Goal: Task Accomplishment & Management: Use online tool/utility

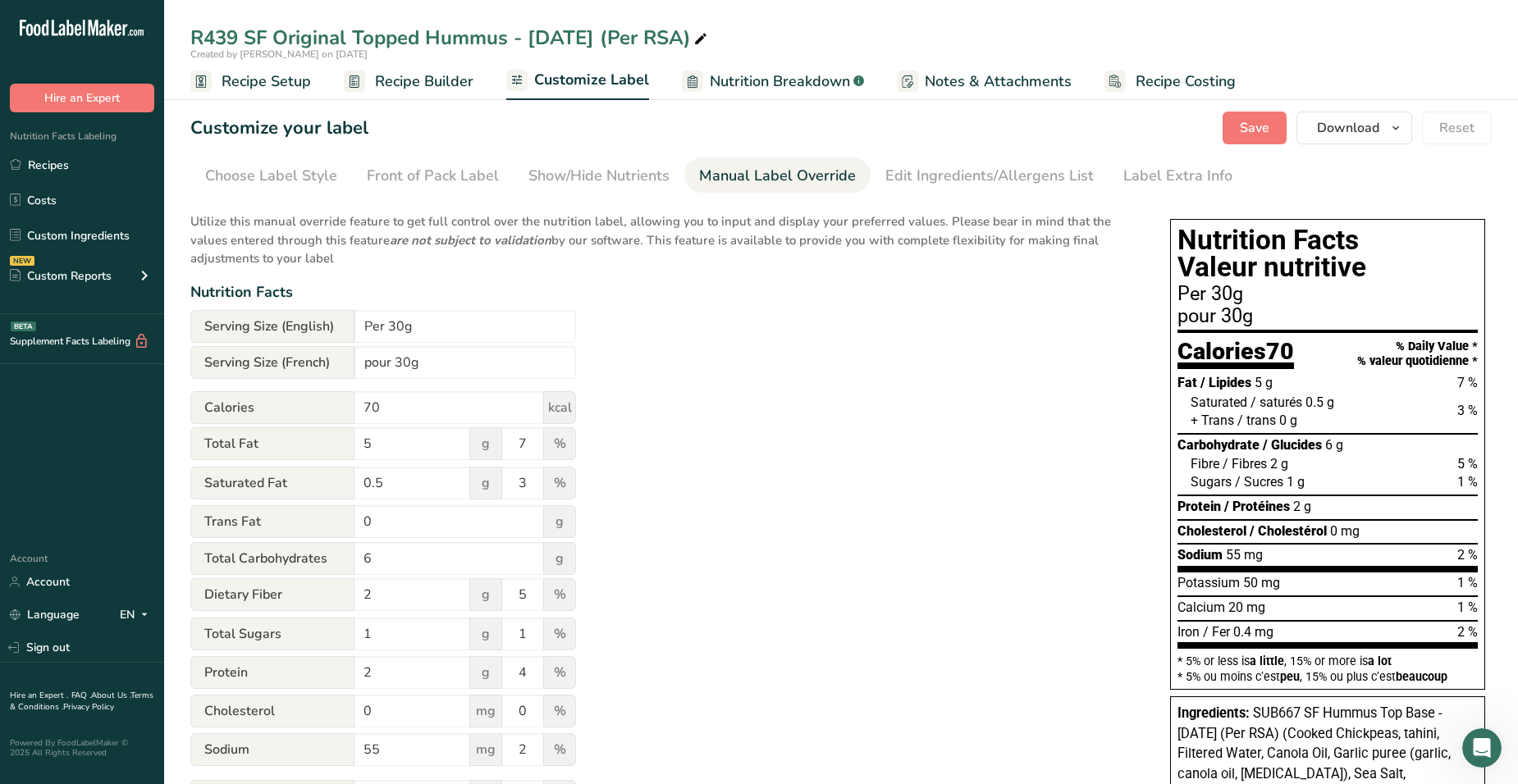
click at [267, 86] on span "Recipe Setup" at bounding box center [266, 81] width 89 height 22
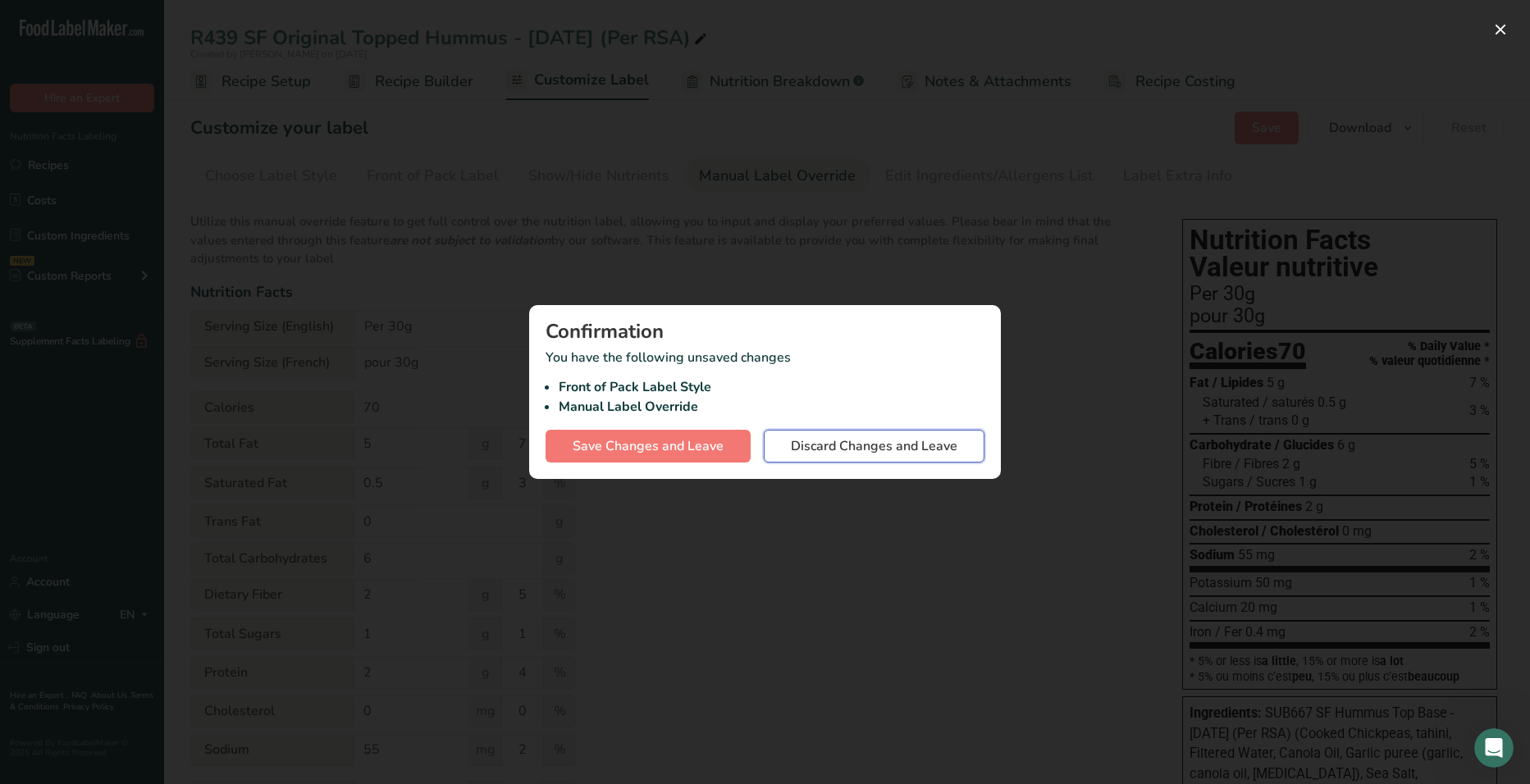
click at [889, 449] on span "Discard Changes and Leave" at bounding box center [873, 446] width 166 height 20
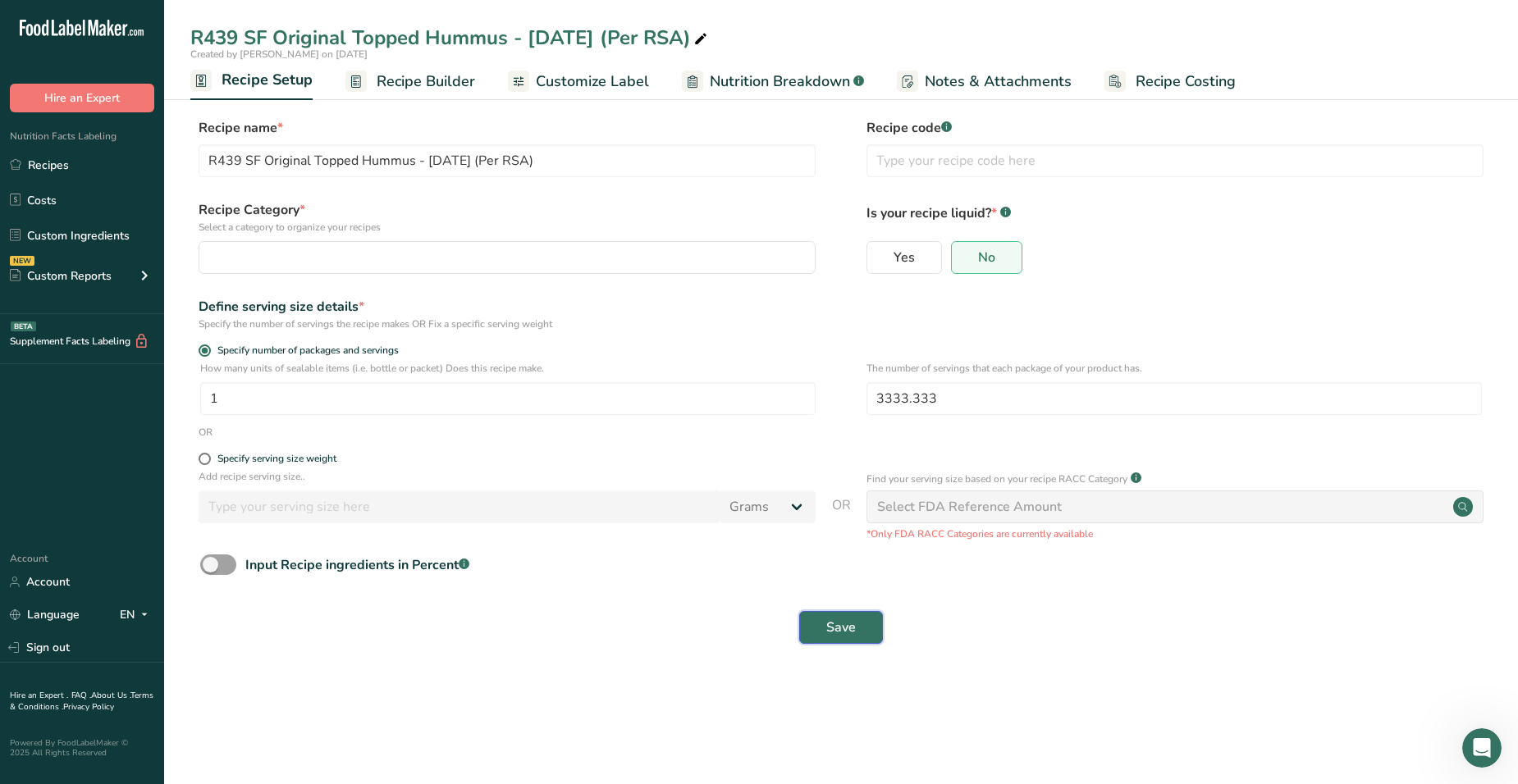
click at [836, 626] on span "Save" at bounding box center [840, 627] width 29 height 20
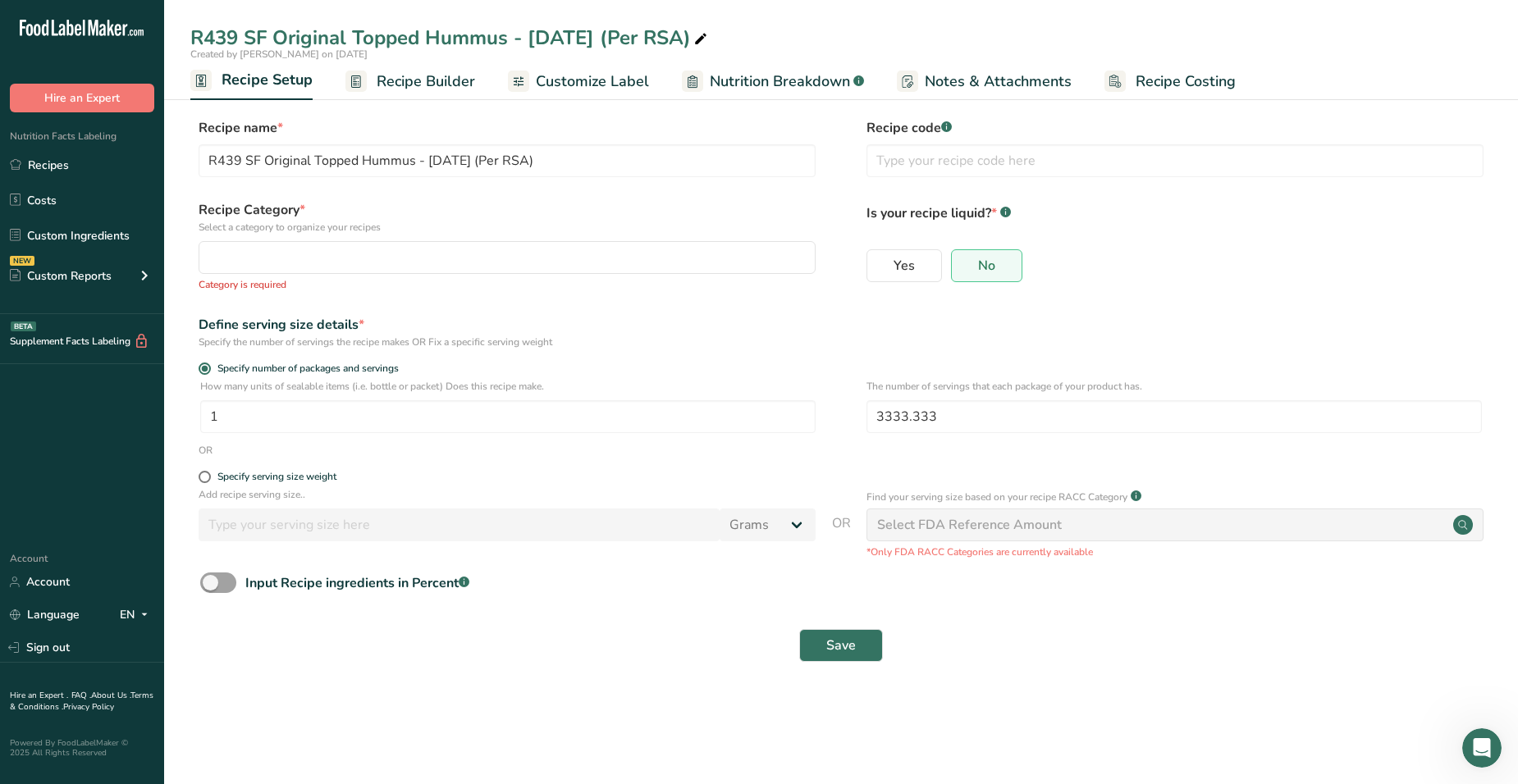
click at [280, 90] on span "Recipe Setup" at bounding box center [267, 80] width 91 height 22
click at [752, 91] on span "Nutrition Breakdown" at bounding box center [780, 81] width 141 height 22
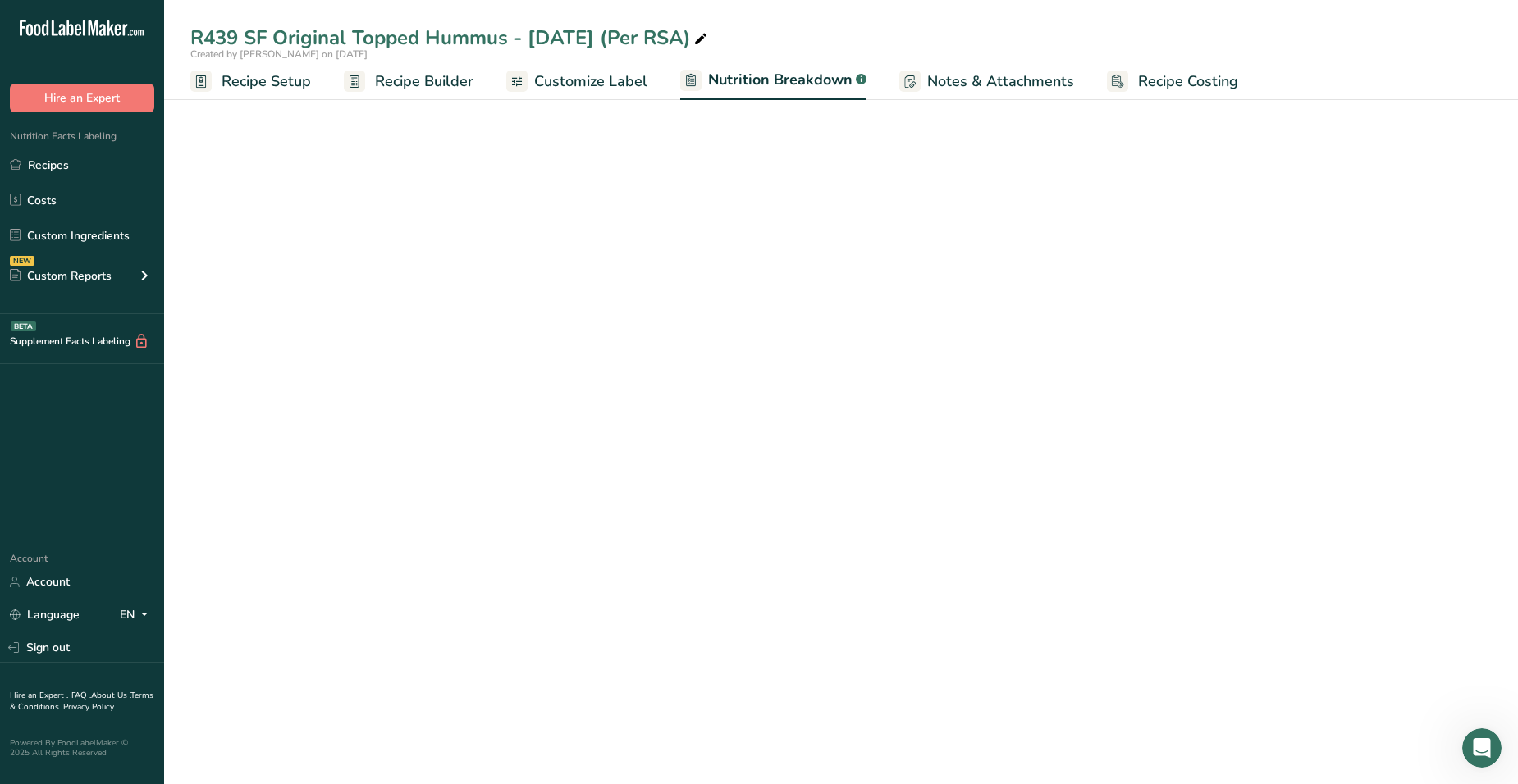
click at [610, 93] on link "Customize Label" at bounding box center [577, 81] width 141 height 37
select select "Calories"
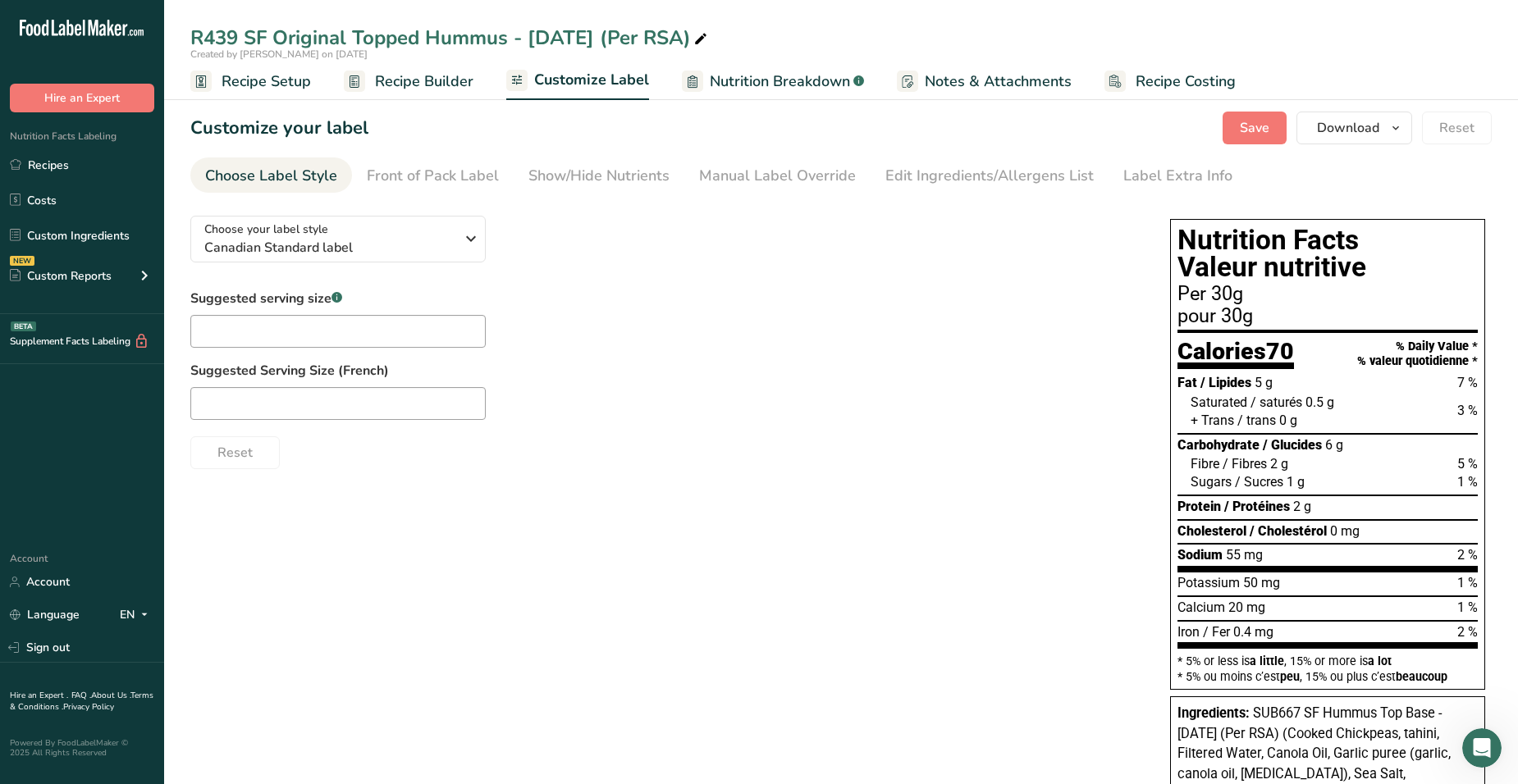
click at [415, 84] on span "Recipe Builder" at bounding box center [424, 81] width 99 height 22
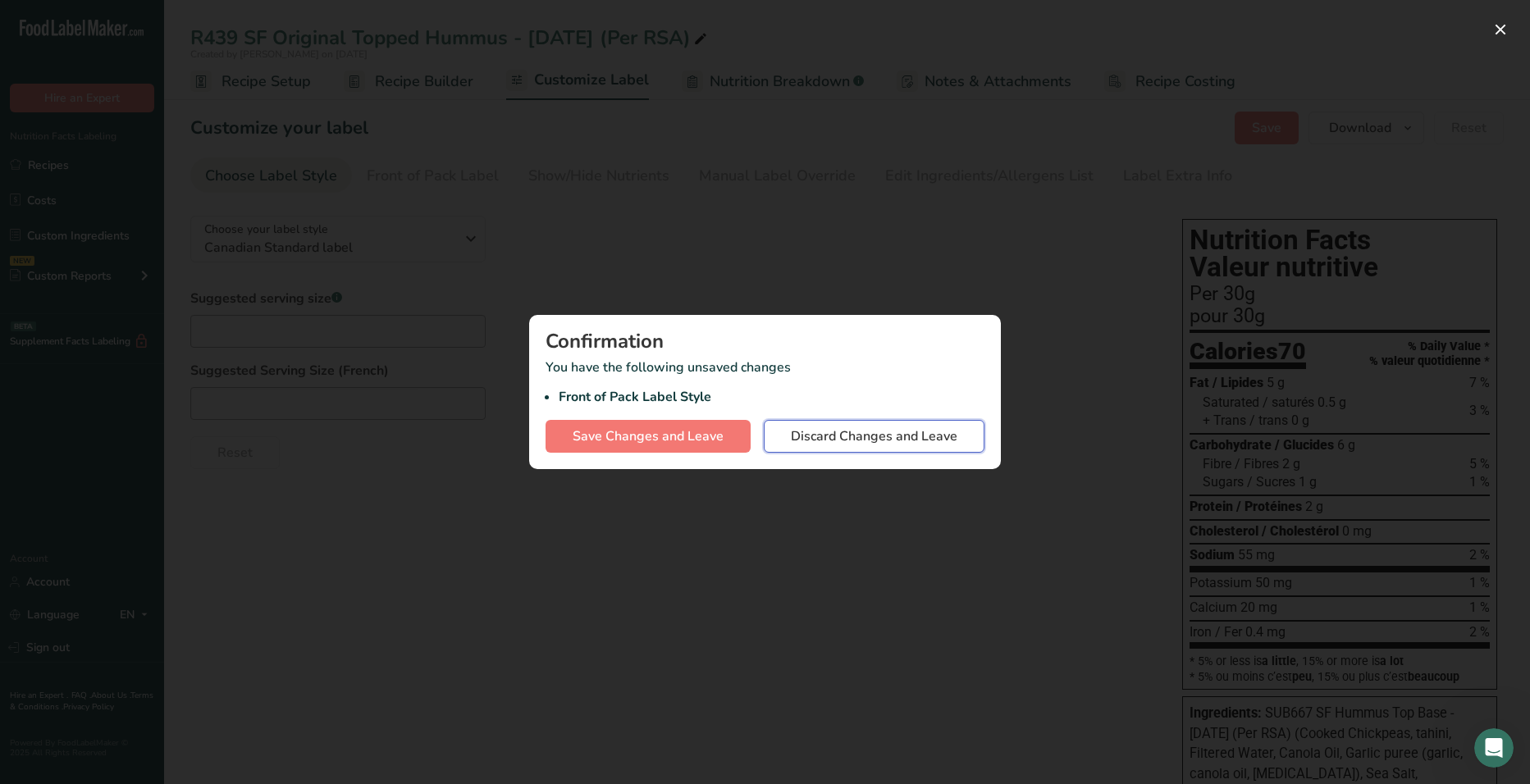
click at [817, 434] on span "Discard Changes and Leave" at bounding box center [873, 436] width 166 height 20
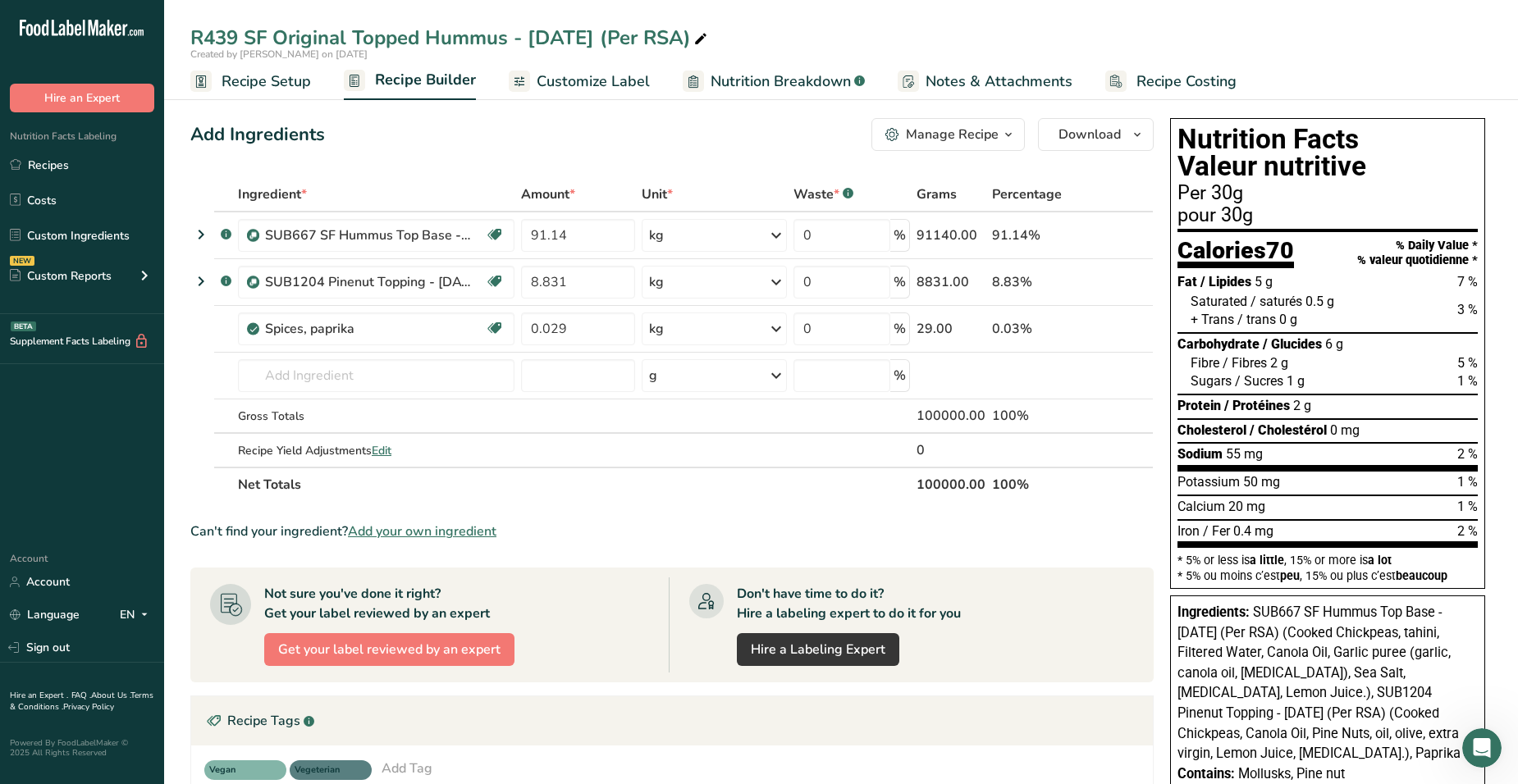
click at [614, 78] on span "Customize Label" at bounding box center [593, 81] width 113 height 22
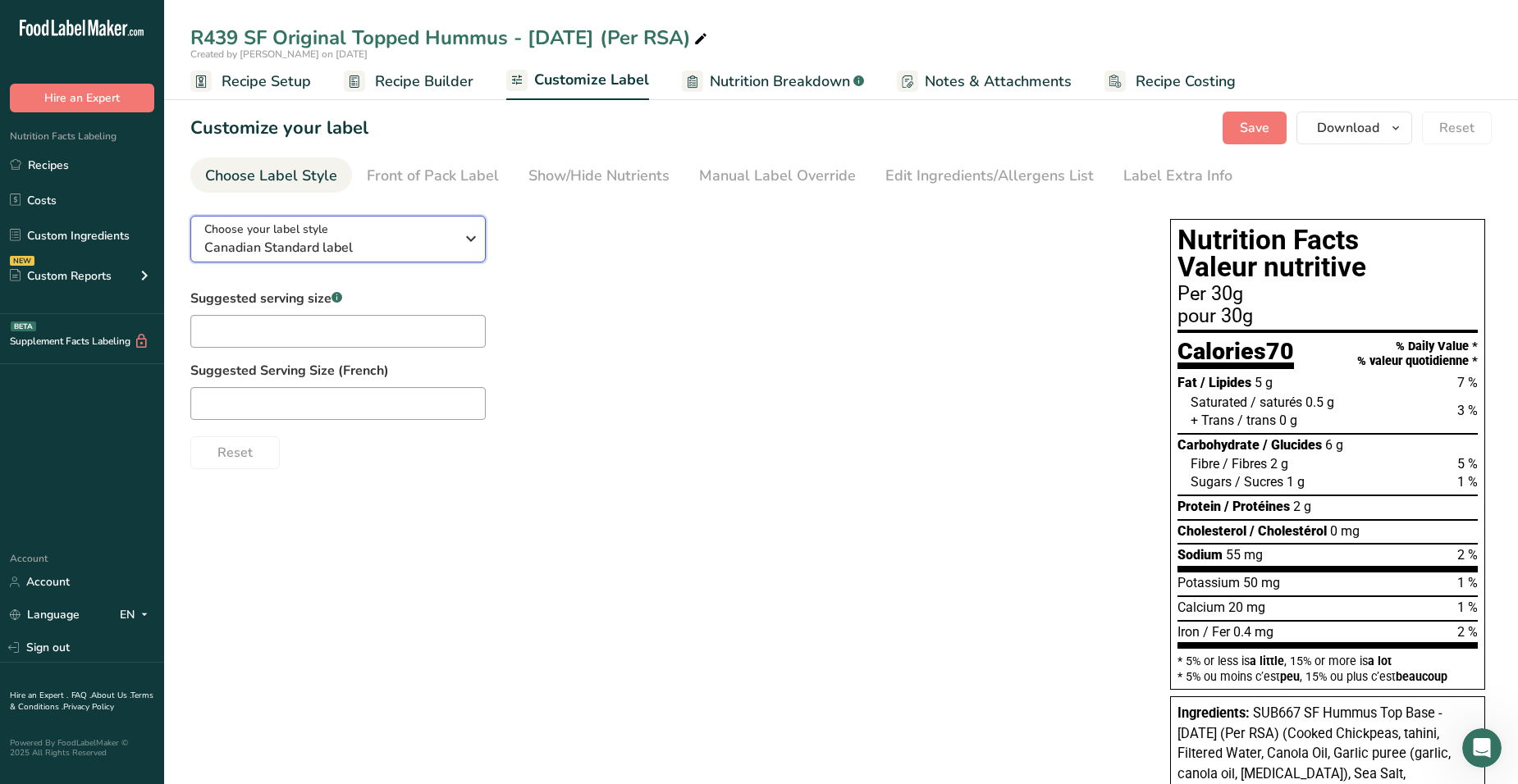
click at [317, 249] on span "Canadian Standard label" at bounding box center [329, 247] width 250 height 20
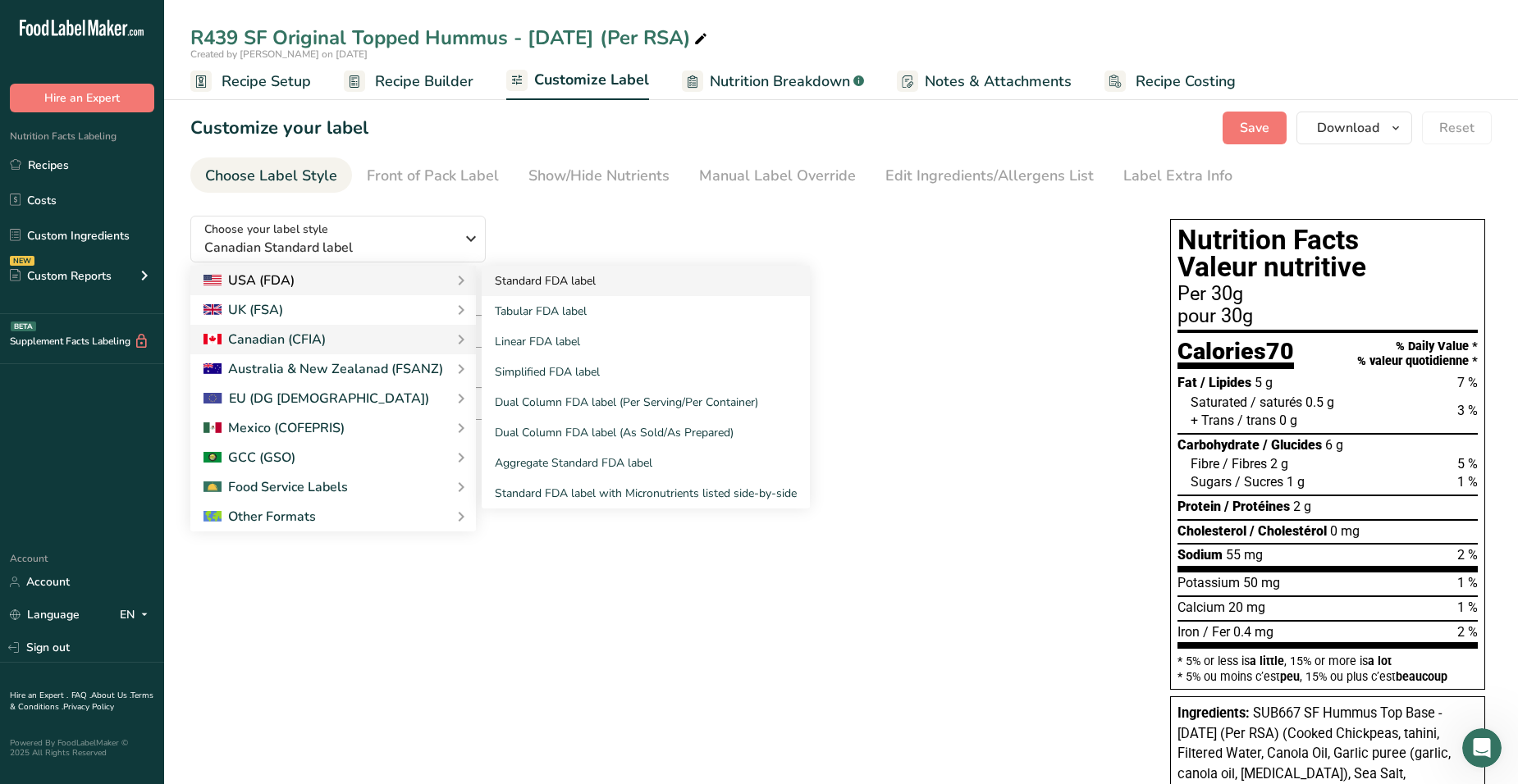
click at [569, 285] on link "Standard FDA label" at bounding box center [645, 281] width 328 height 30
click at [573, 281] on link "Standard FDA label" at bounding box center [645, 281] width 328 height 30
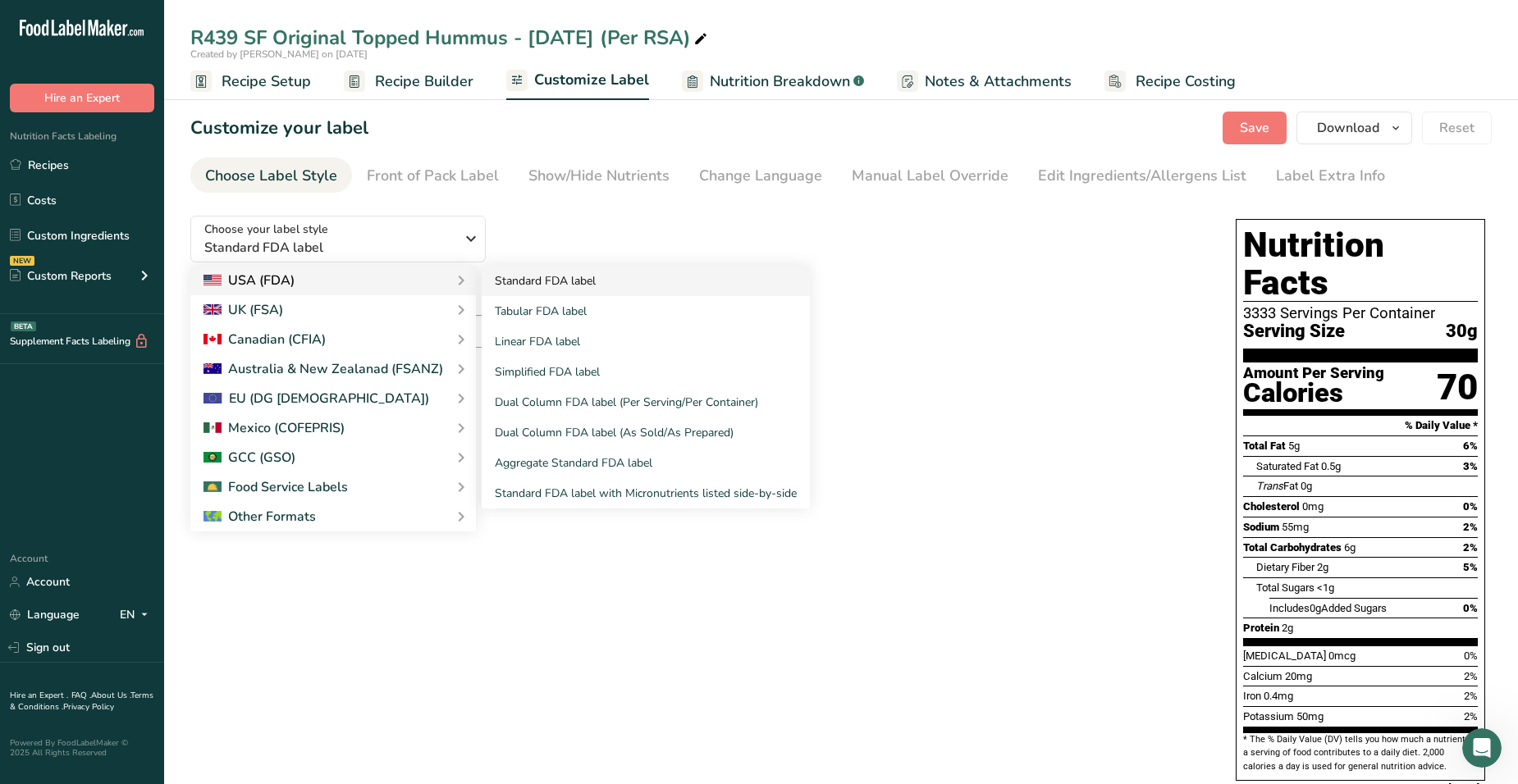
click at [573, 281] on link "Standard FDA label" at bounding box center [645, 281] width 328 height 30
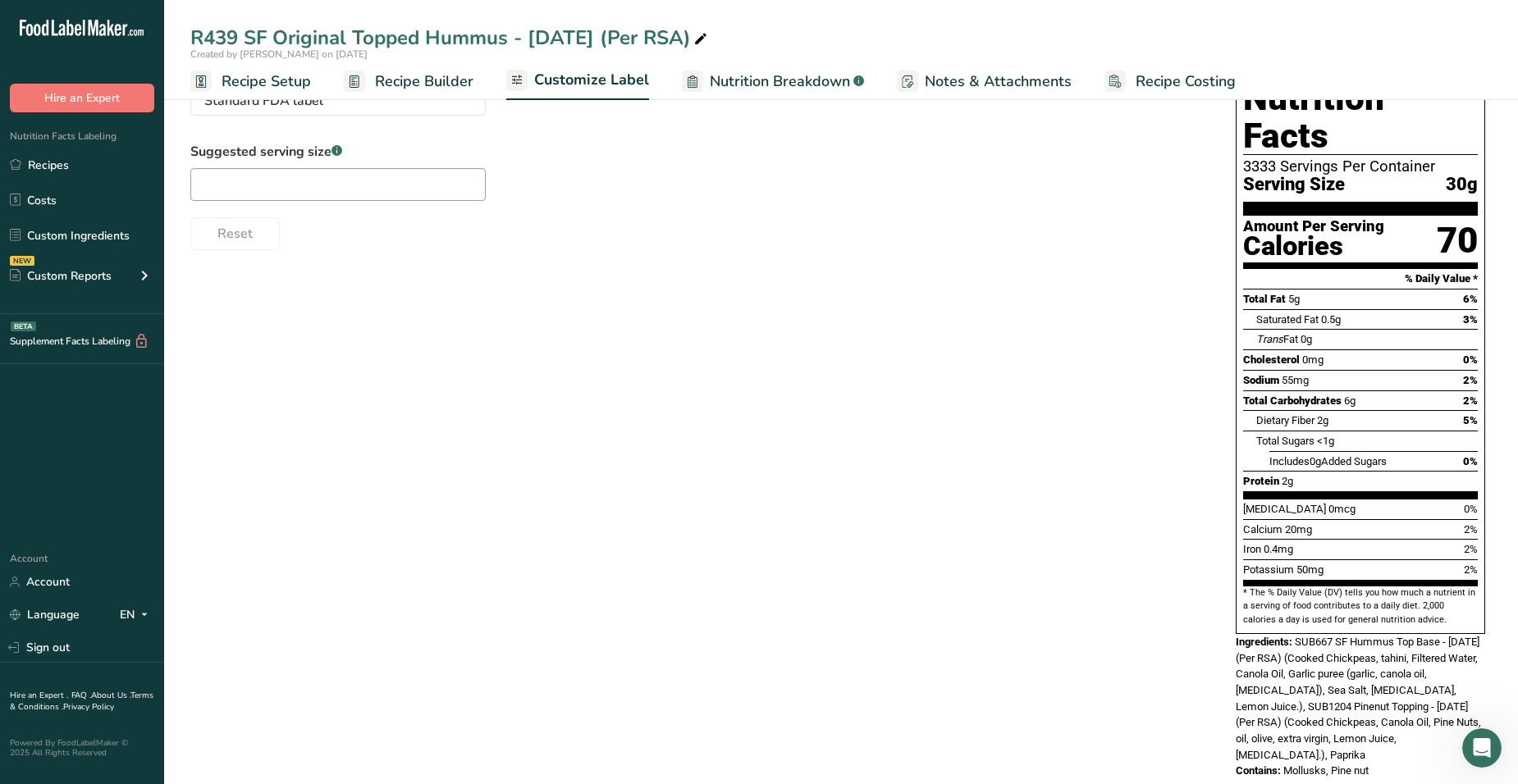
scroll to position [65, 0]
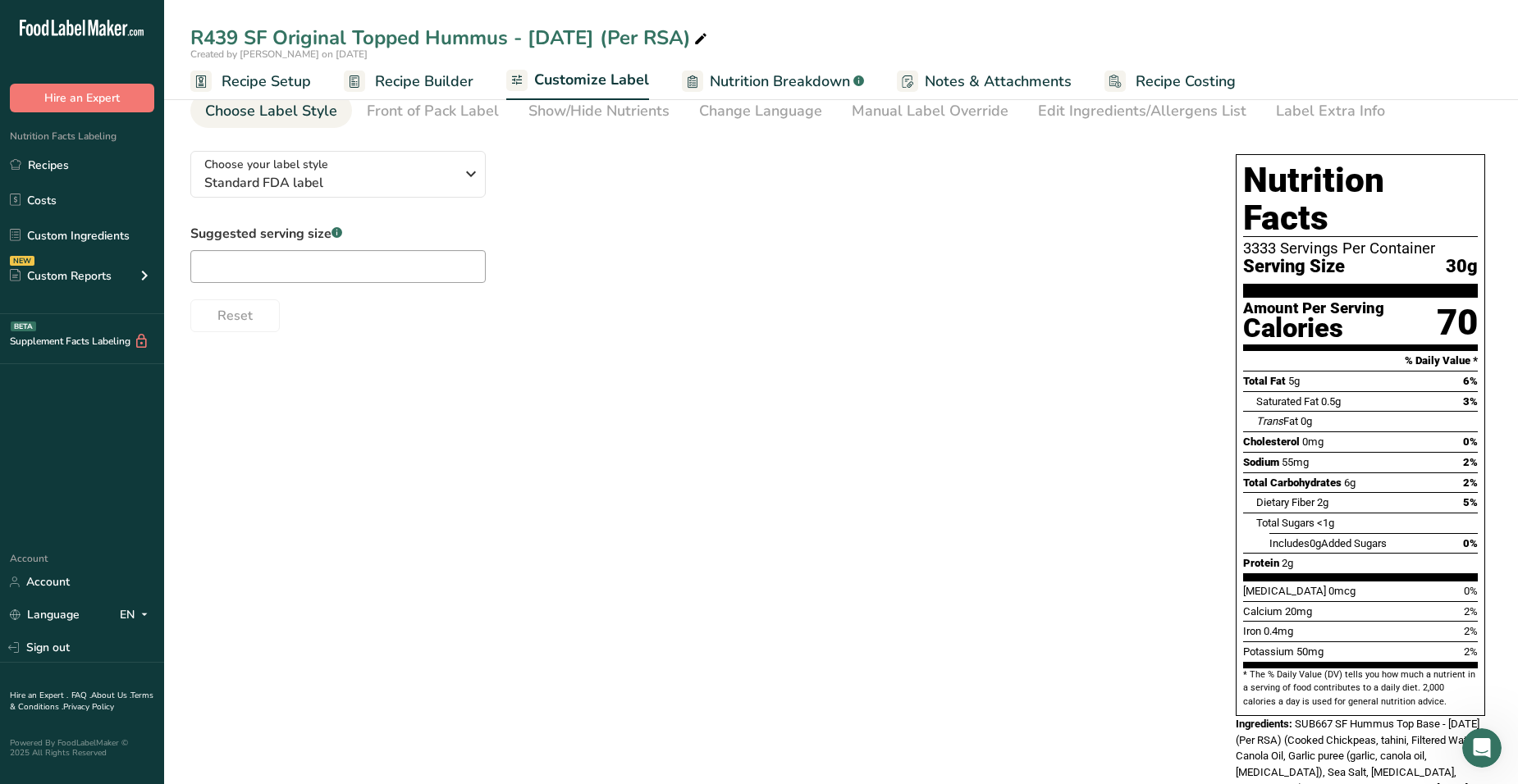
click at [381, 82] on span "Recipe Builder" at bounding box center [424, 81] width 99 height 22
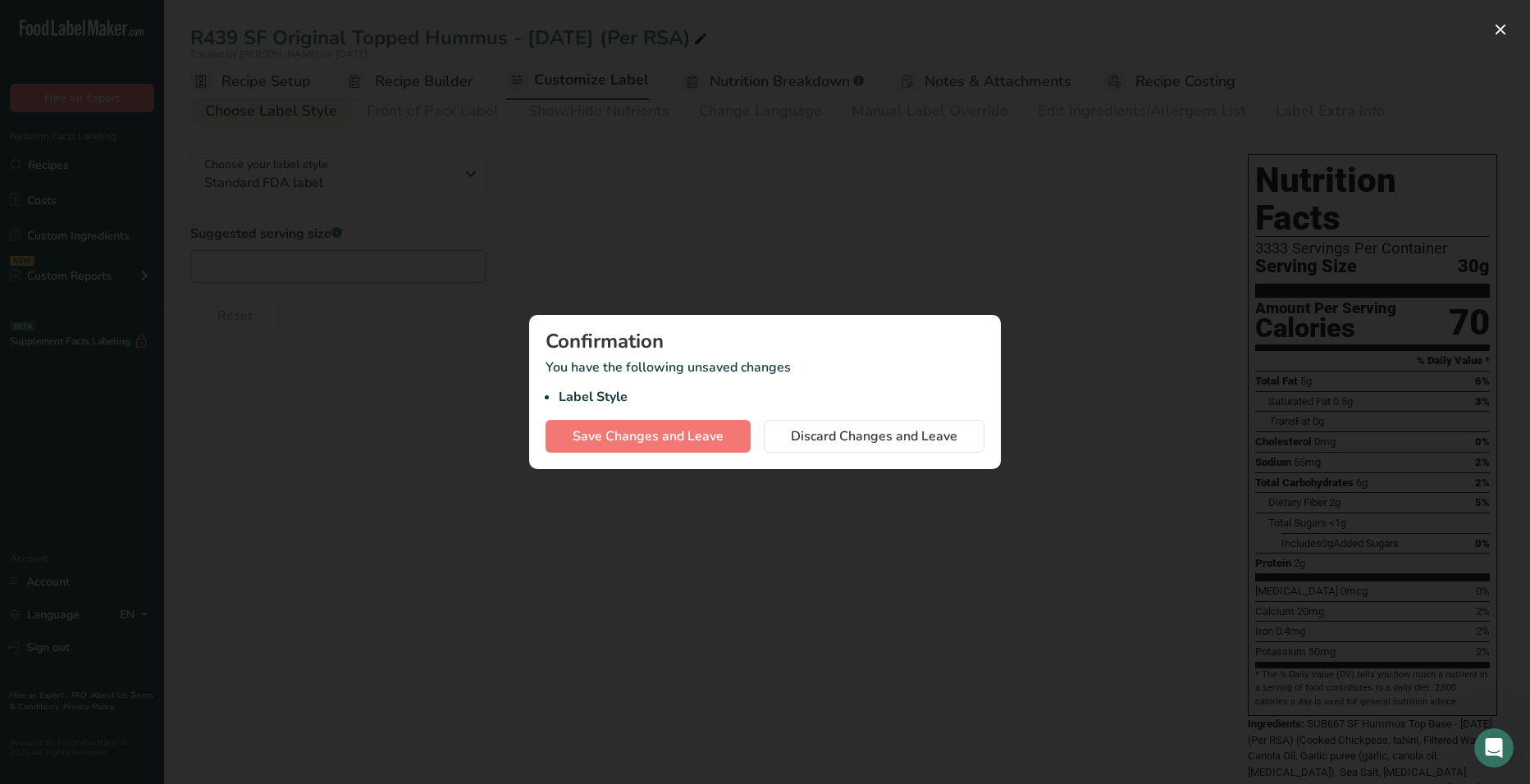
click at [867, 461] on div "Confirmation You have the following unsaved changes Label Style Save Changes an…" at bounding box center [765, 392] width 471 height 154
click at [866, 441] on span "Discard Changes and Leave" at bounding box center [873, 436] width 166 height 20
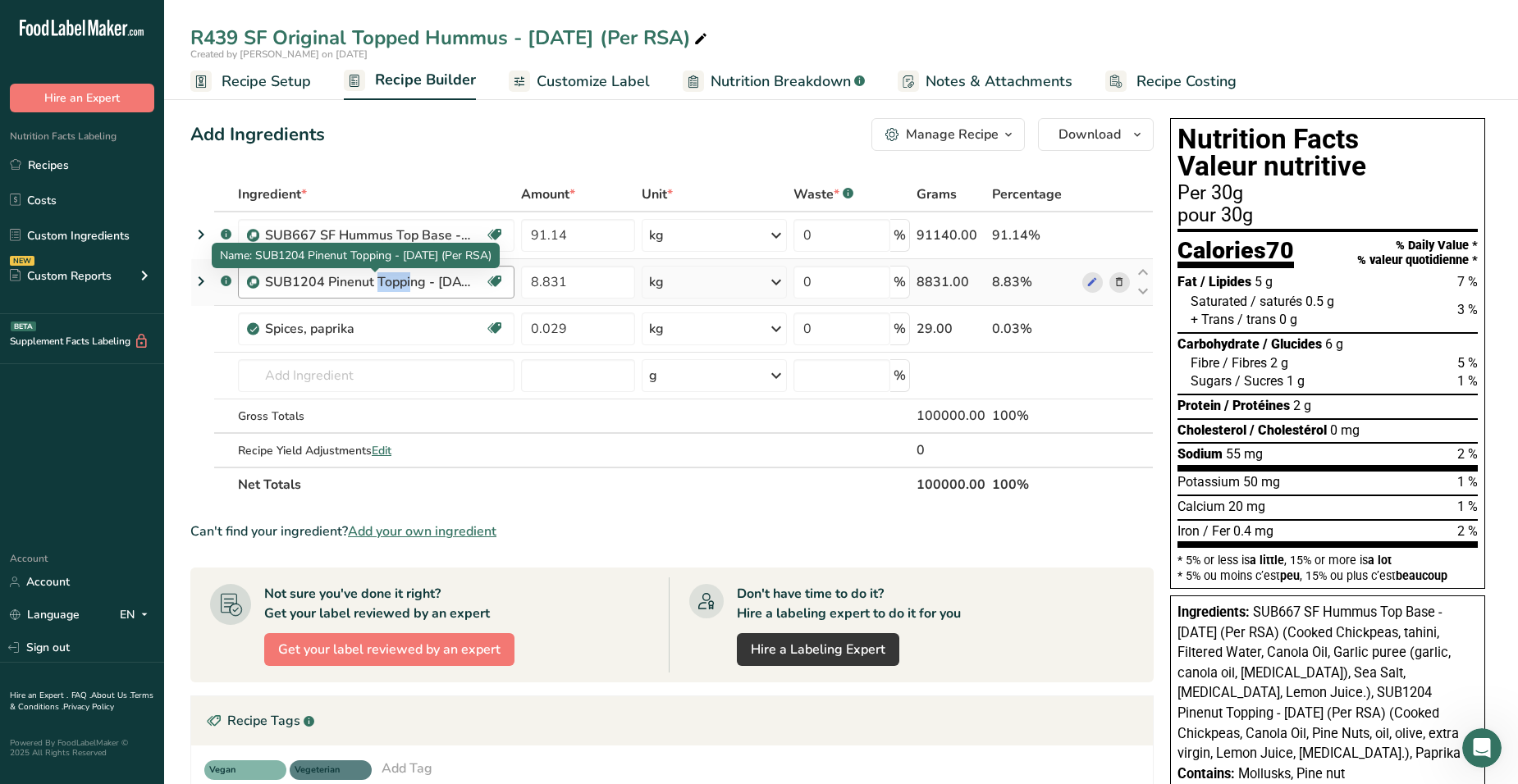
drag, startPoint x: 275, startPoint y: 285, endPoint x: 318, endPoint y: 285, distance: 43.0
click at [318, 285] on div "SUB1204 Pinenut Topping - [DATE] (Per RSA)" at bounding box center [368, 282] width 205 height 20
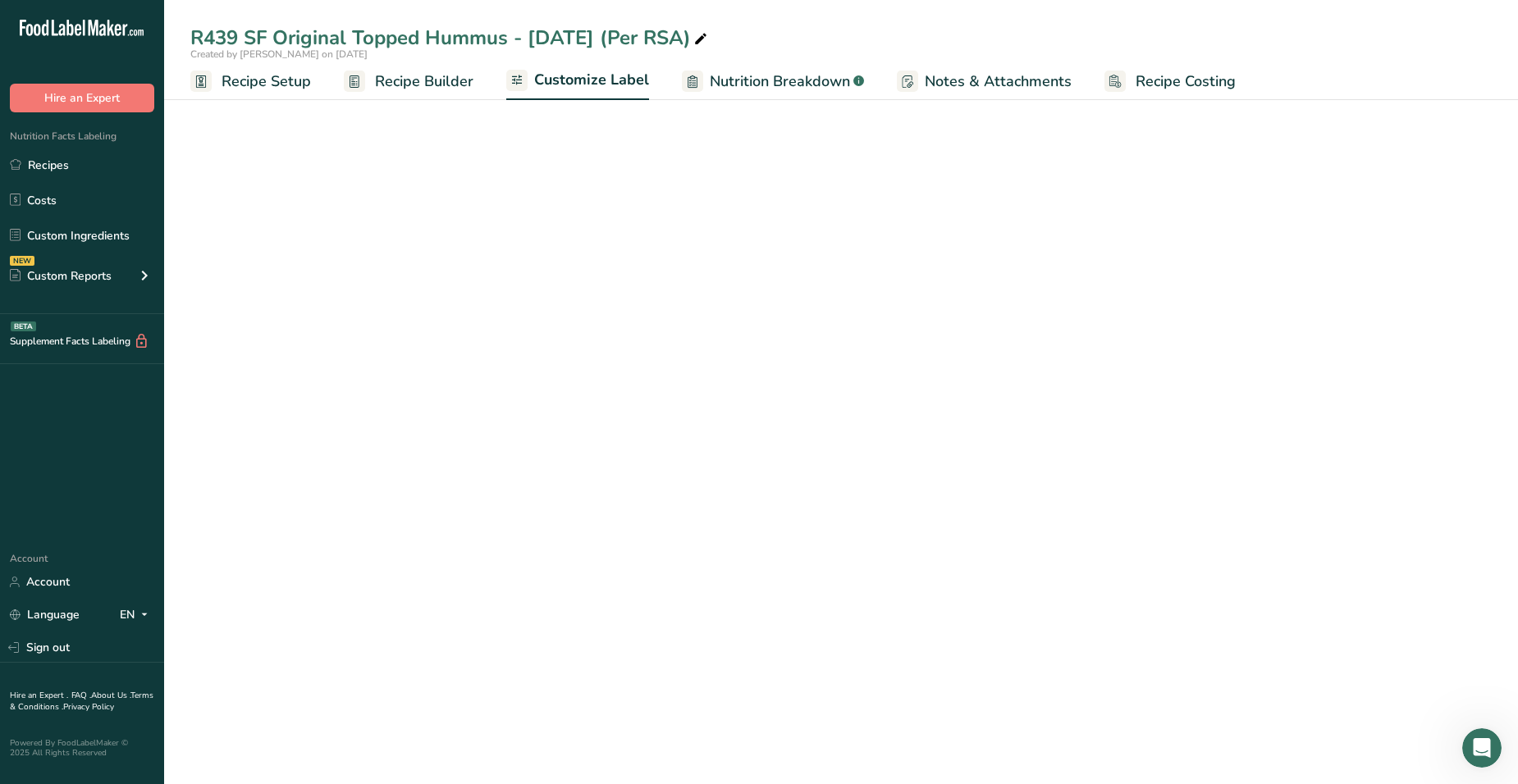
click at [413, 41] on div "R439 SF Original Topped Hummus - [DATE] (Per RSA)" at bounding box center [450, 37] width 520 height 29
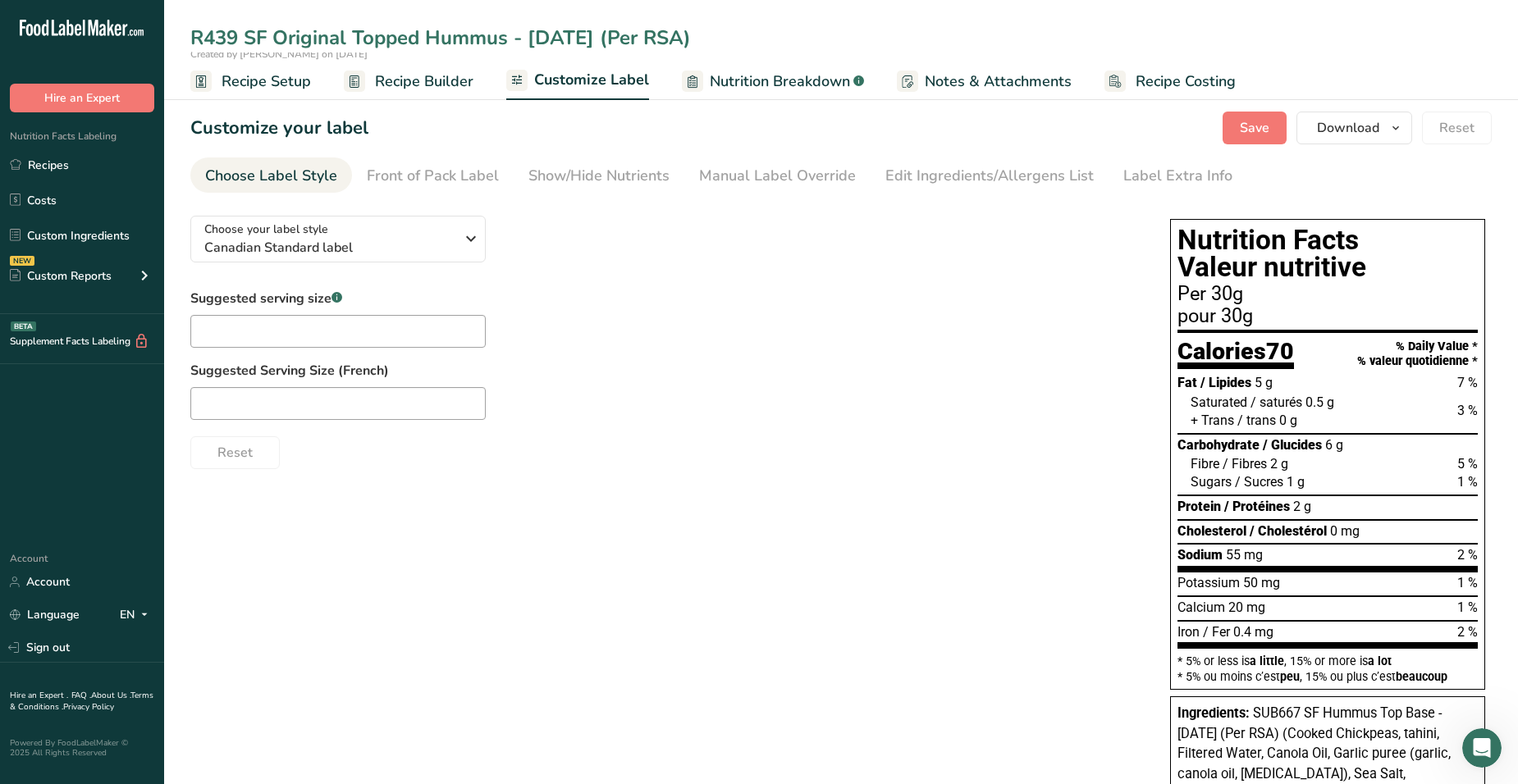
click at [277, 85] on span "Recipe Setup" at bounding box center [266, 81] width 89 height 22
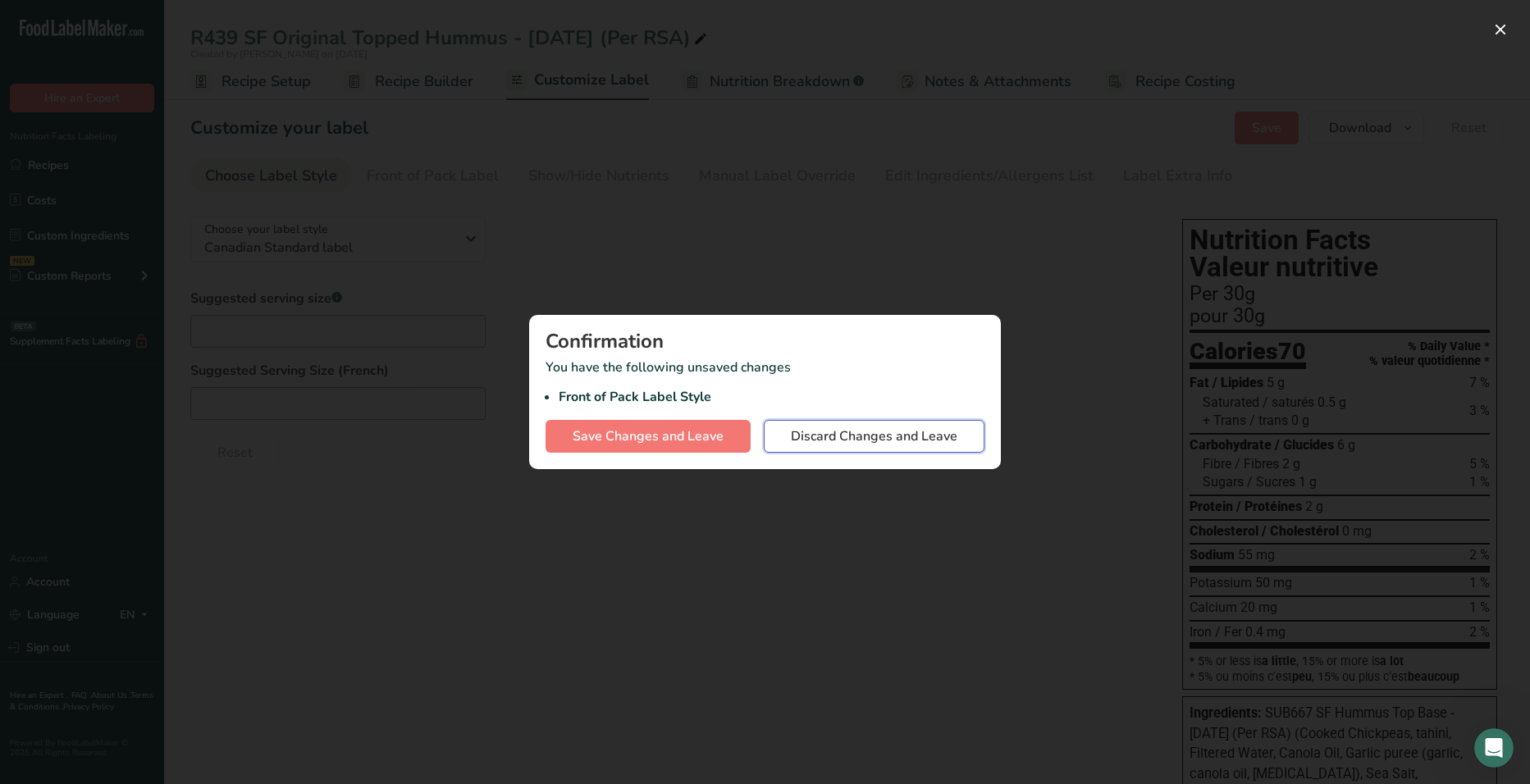
click at [886, 442] on span "Discard Changes and Leave" at bounding box center [873, 436] width 166 height 20
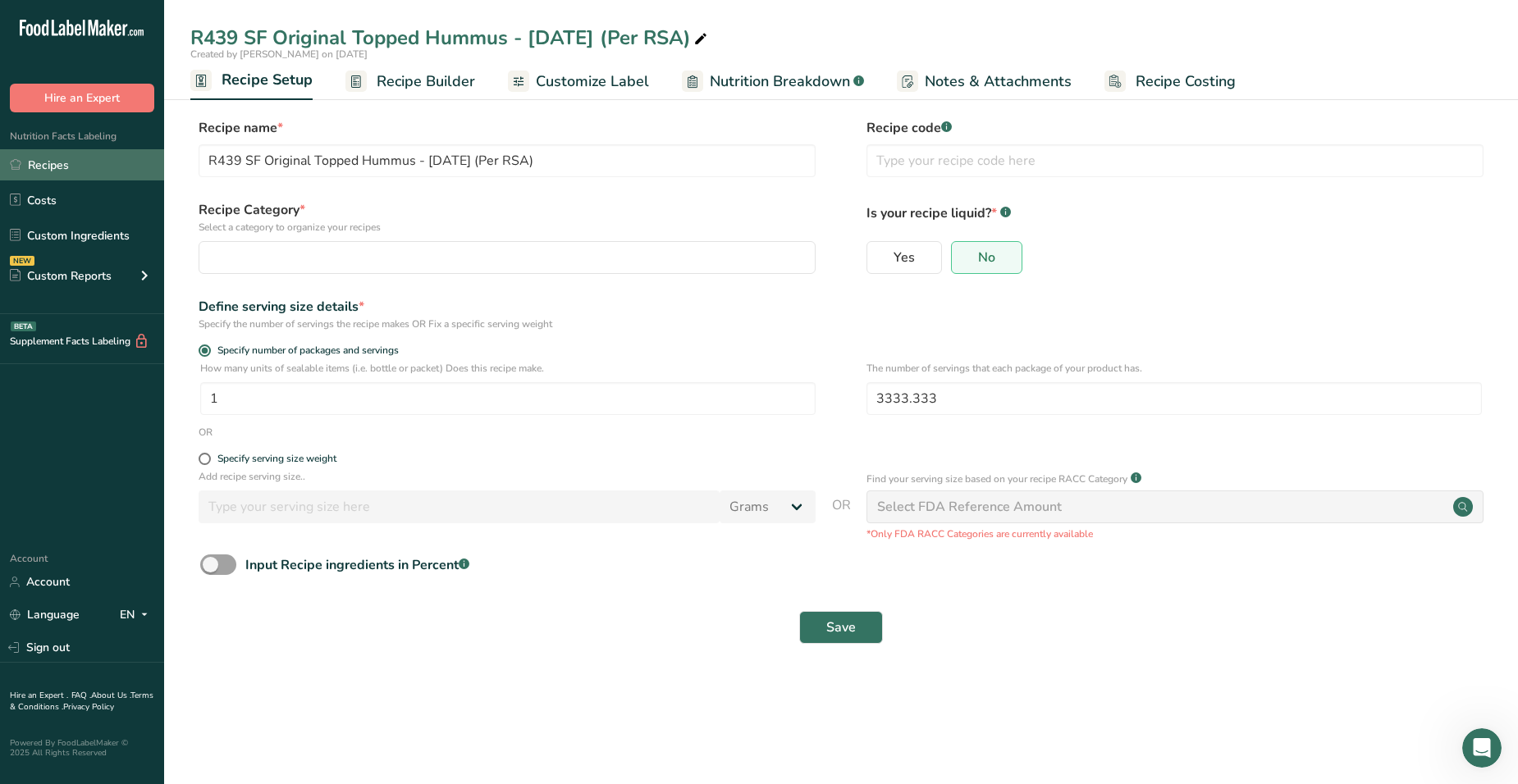
click at [54, 168] on link "Recipes" at bounding box center [82, 164] width 164 height 31
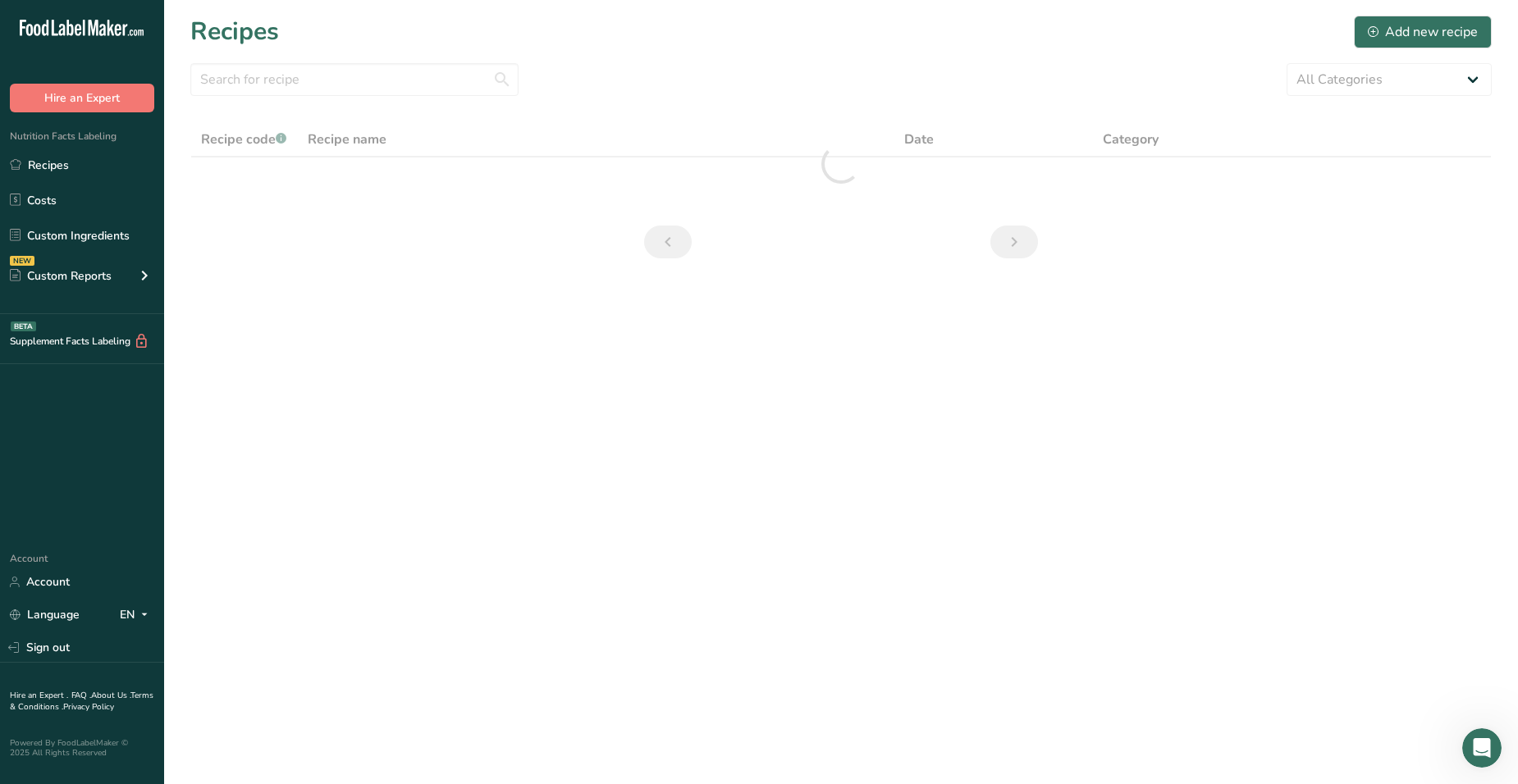
click at [338, 53] on section "Recipes Add new recipe All Categories Baked Goods [GEOGRAPHIC_DATA] Confectione…" at bounding box center [841, 143] width 1354 height 285
click at [324, 84] on input "text" at bounding box center [354, 79] width 328 height 33
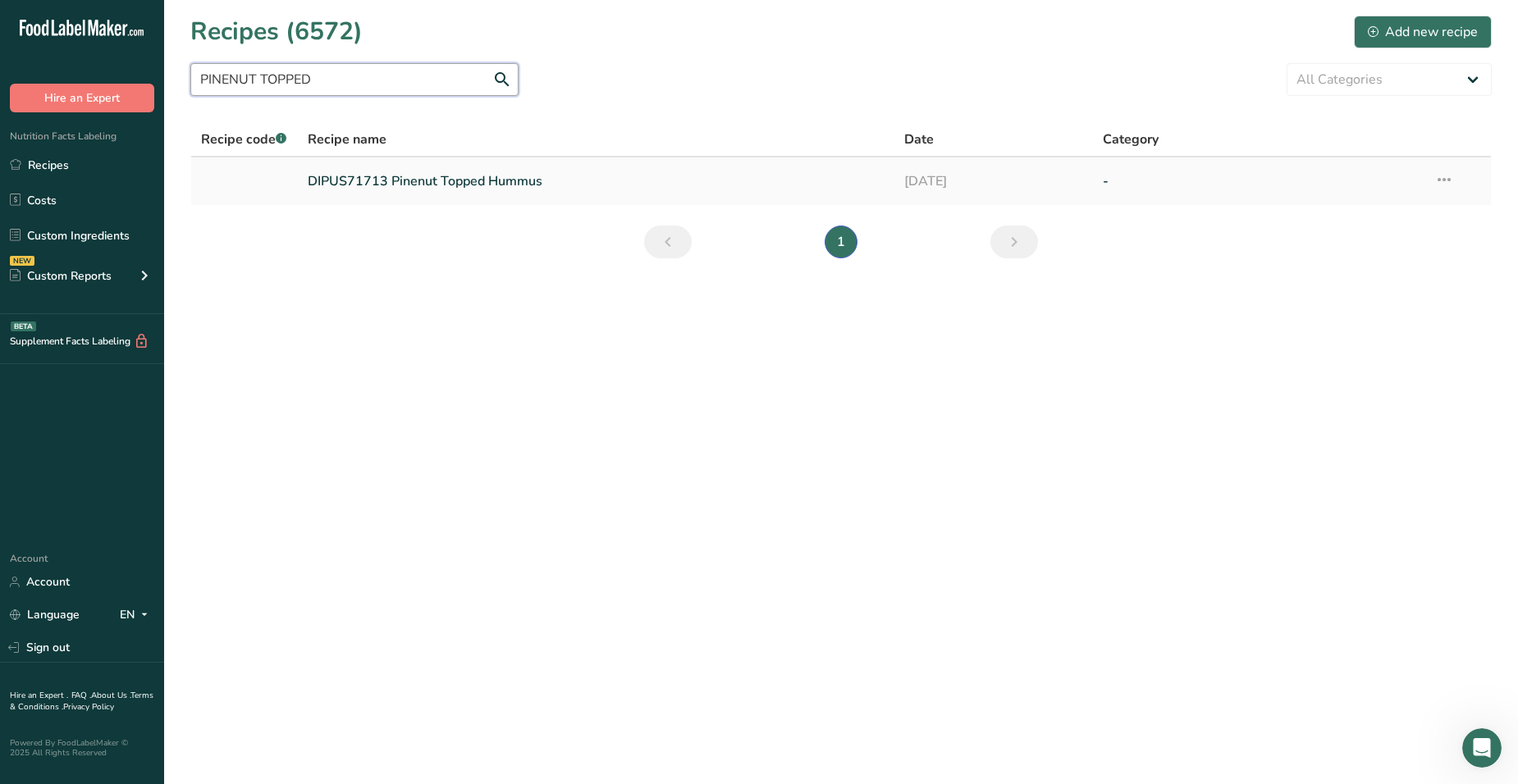
type input "PINENUT TOPPED"
click at [423, 181] on link "DIPUS71713 Pinenut Topped Hummus" at bounding box center [596, 182] width 577 height 34
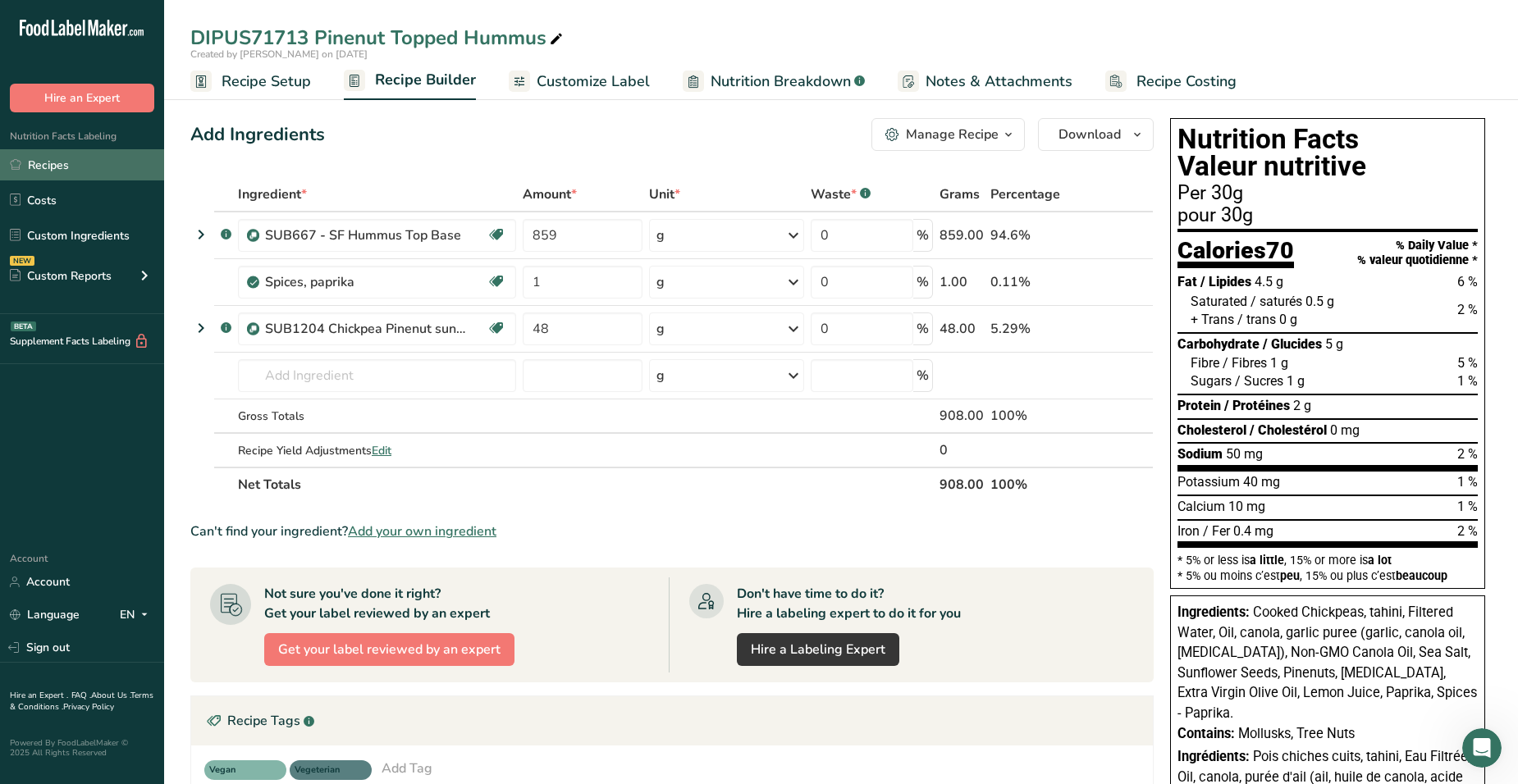
click at [27, 163] on link "Recipes" at bounding box center [82, 164] width 164 height 31
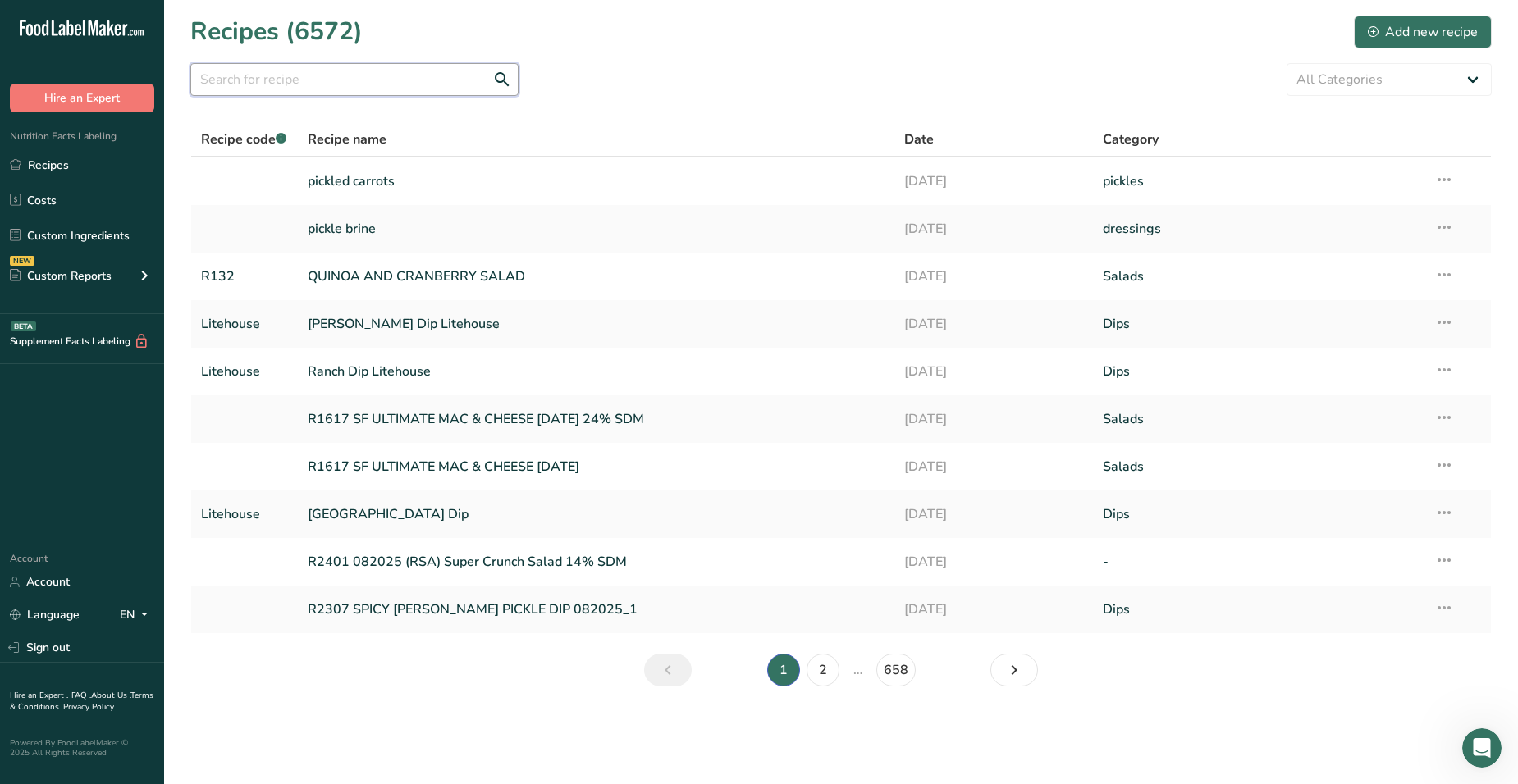
click at [303, 69] on input "text" at bounding box center [354, 79] width 328 height 33
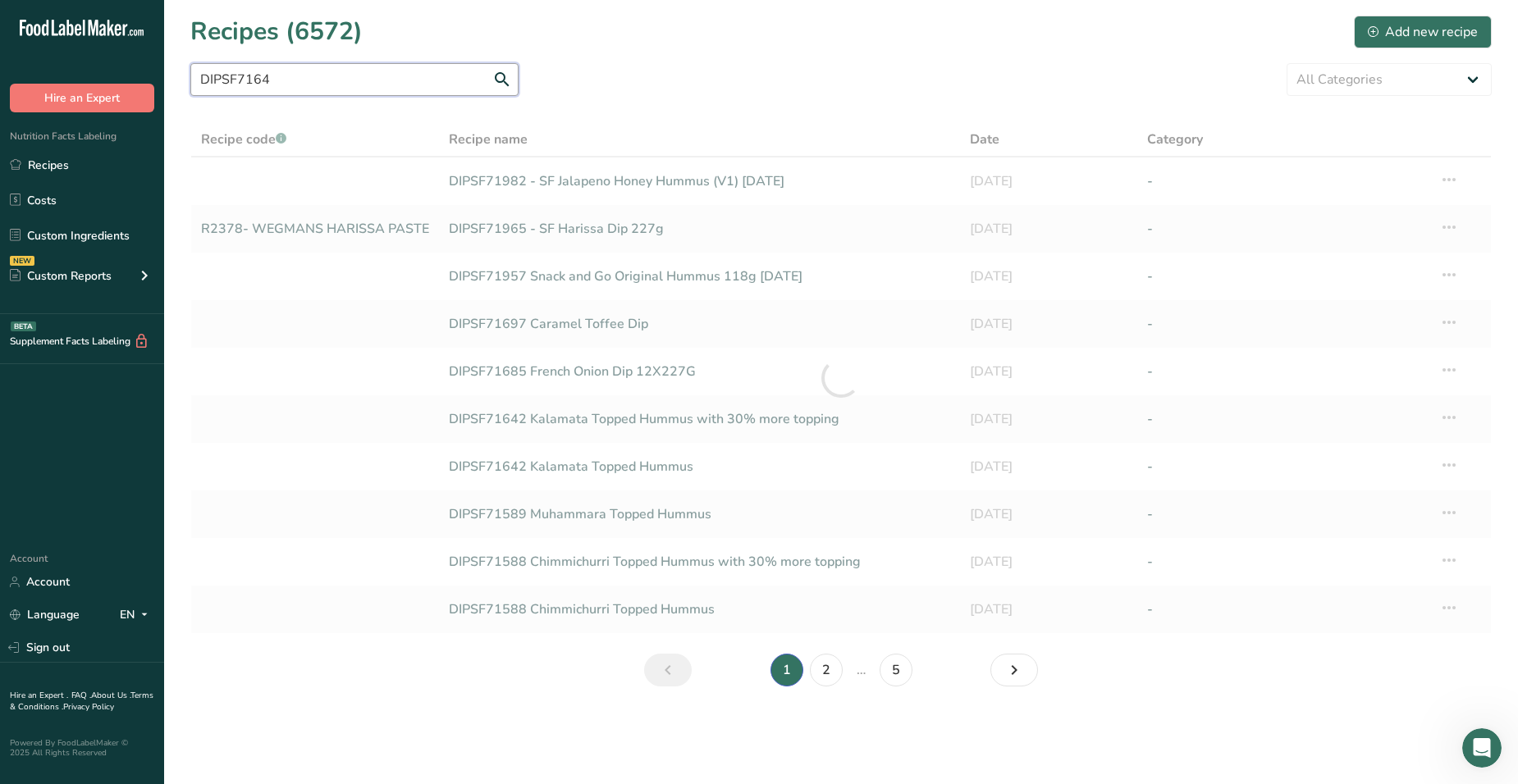
type input "DIPSF71647"
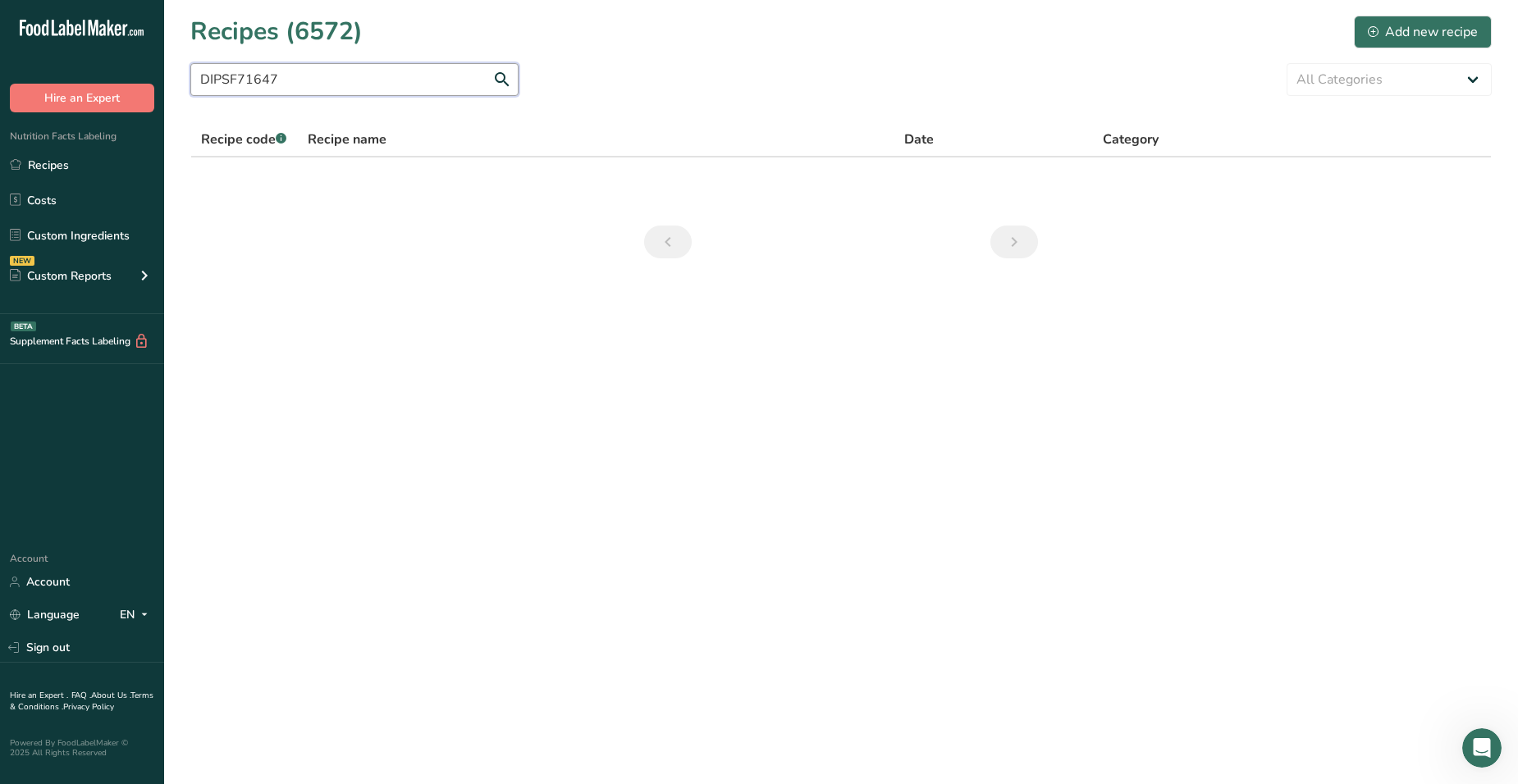
drag, startPoint x: 301, startPoint y: 82, endPoint x: 195, endPoint y: 83, distance: 106.0
click at [195, 83] on input "DIPSF71647" at bounding box center [354, 79] width 328 height 33
type input "T"
type input "O"
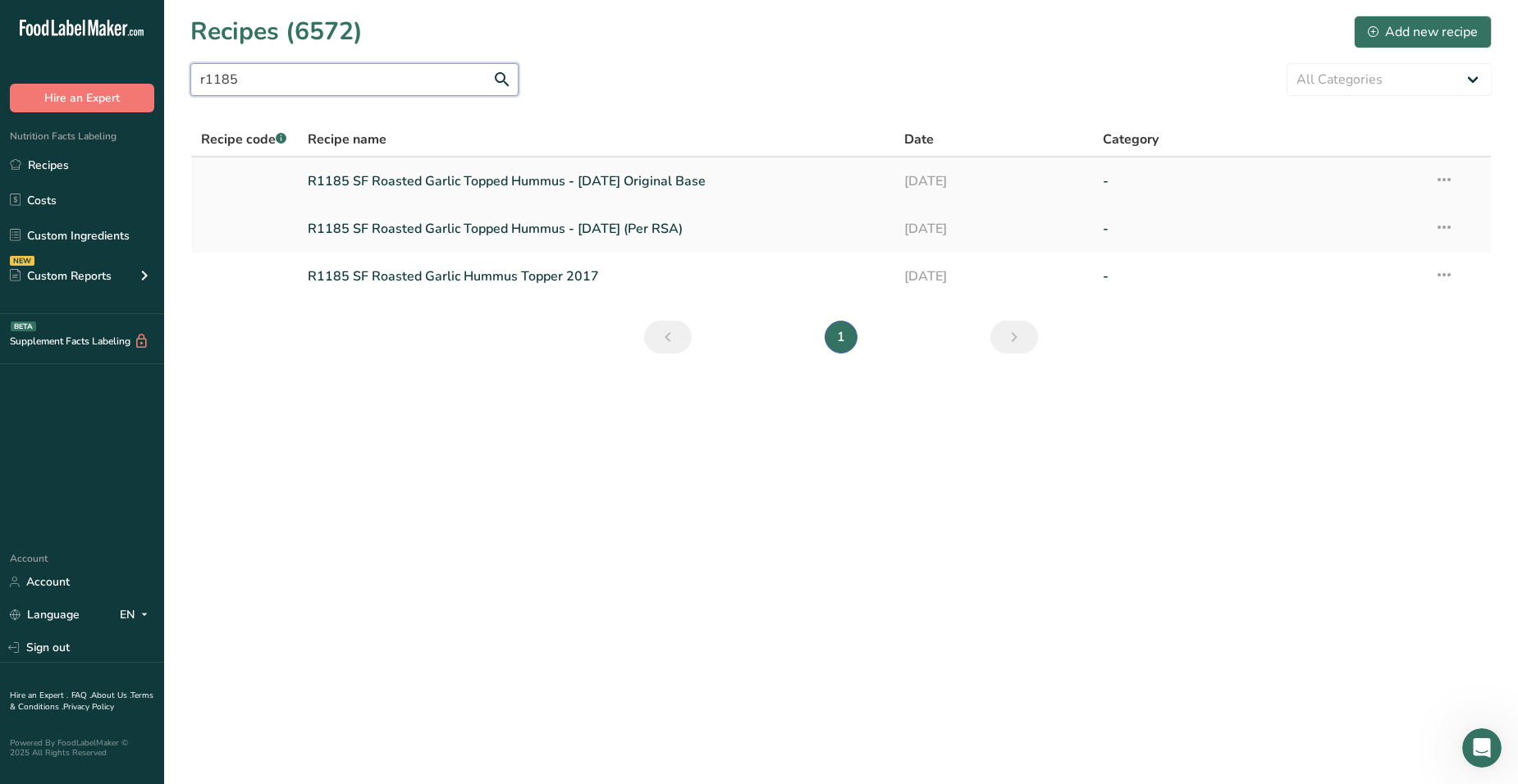
type input "r1185"
click at [602, 187] on link "R1185 SF Roasted Garlic Topped Hummus - [DATE] Original Base" at bounding box center [596, 182] width 577 height 34
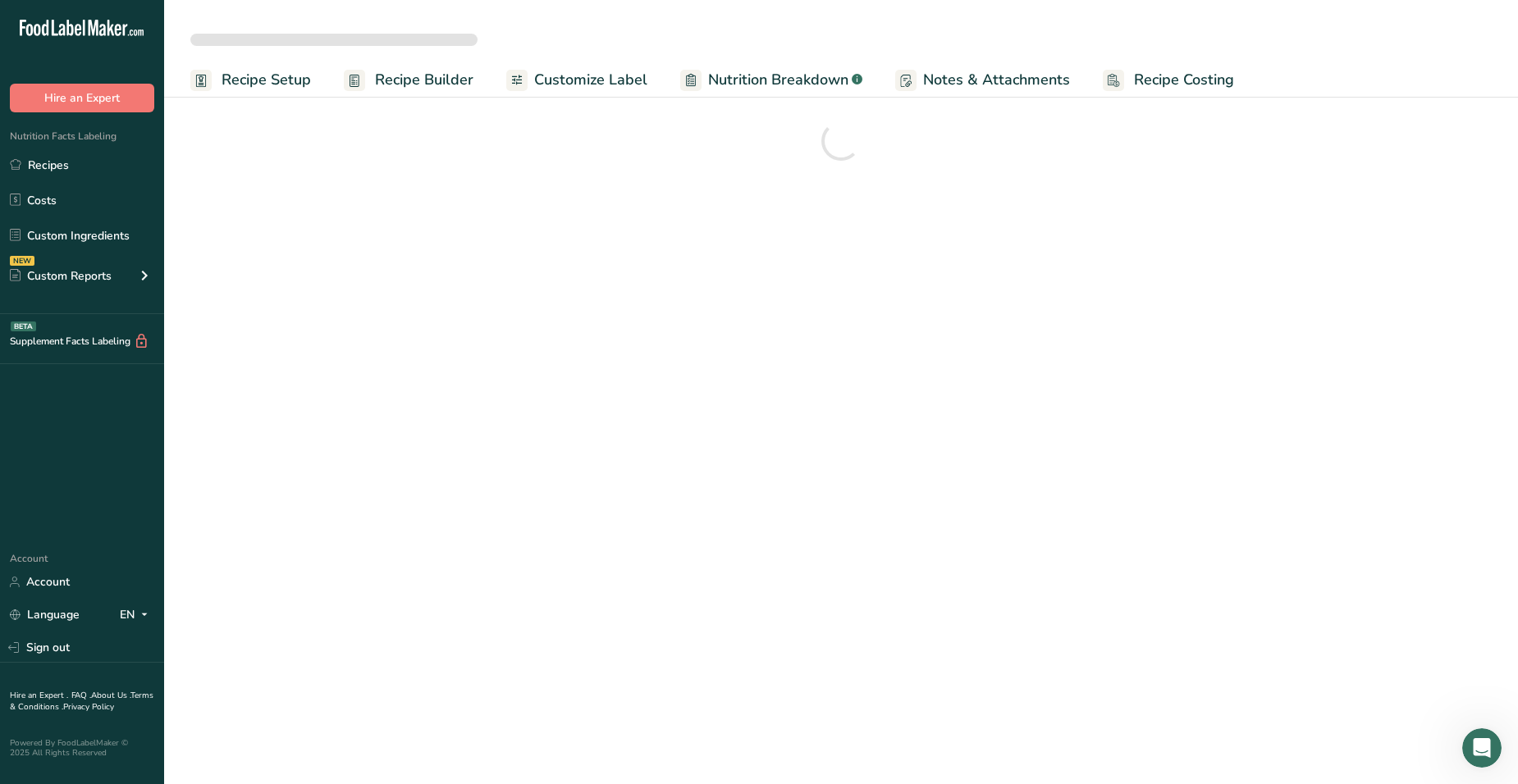
click at [605, 214] on main "Recipe Setup Recipe Builder Customize Label Nutrition Breakdown .a-a{fill:#3473…" at bounding box center [759, 392] width 1518 height 784
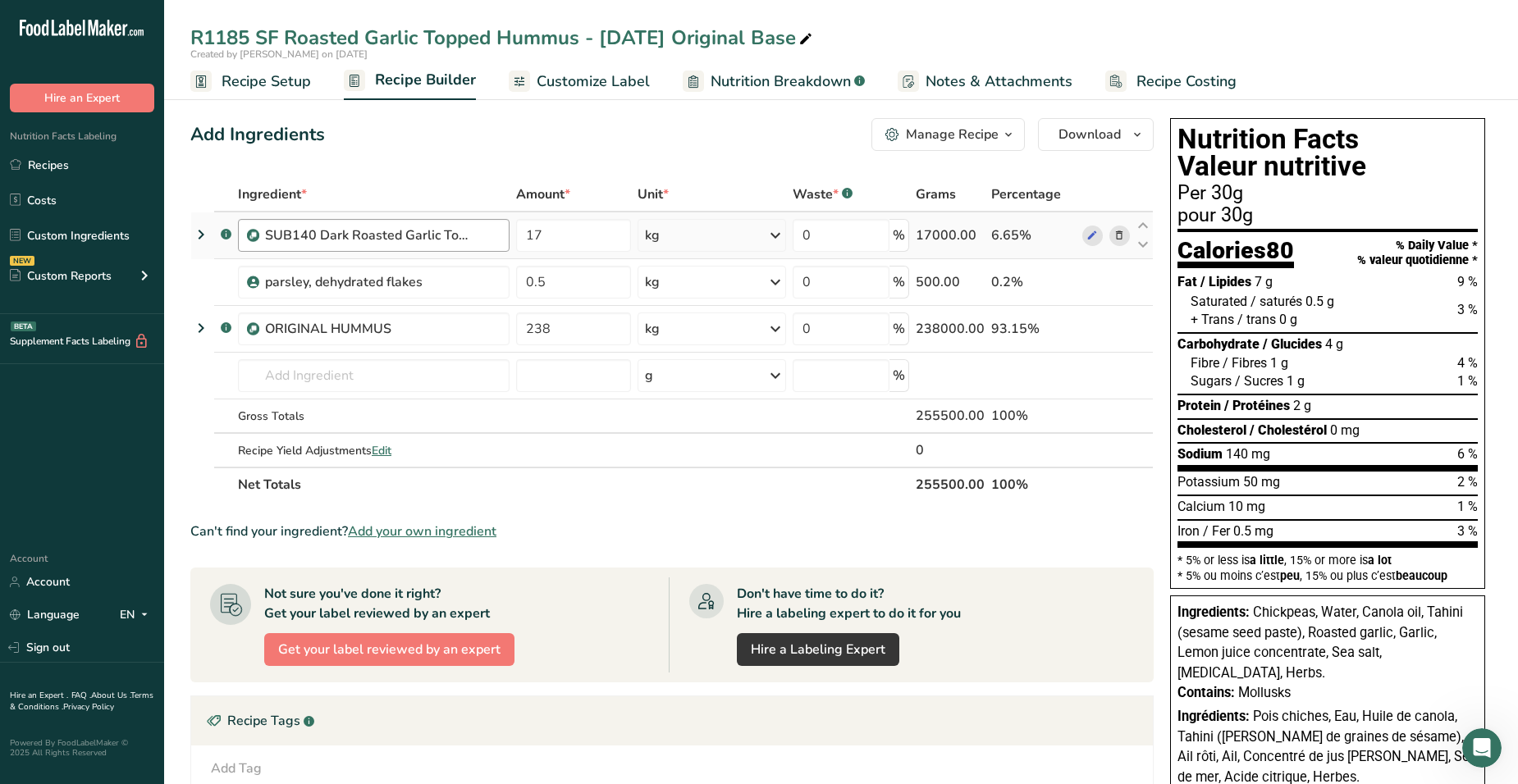
click at [479, 237] on div "SUB140 Dark Roasted Garlic Topping -[DATE] new" at bounding box center [382, 235] width 235 height 20
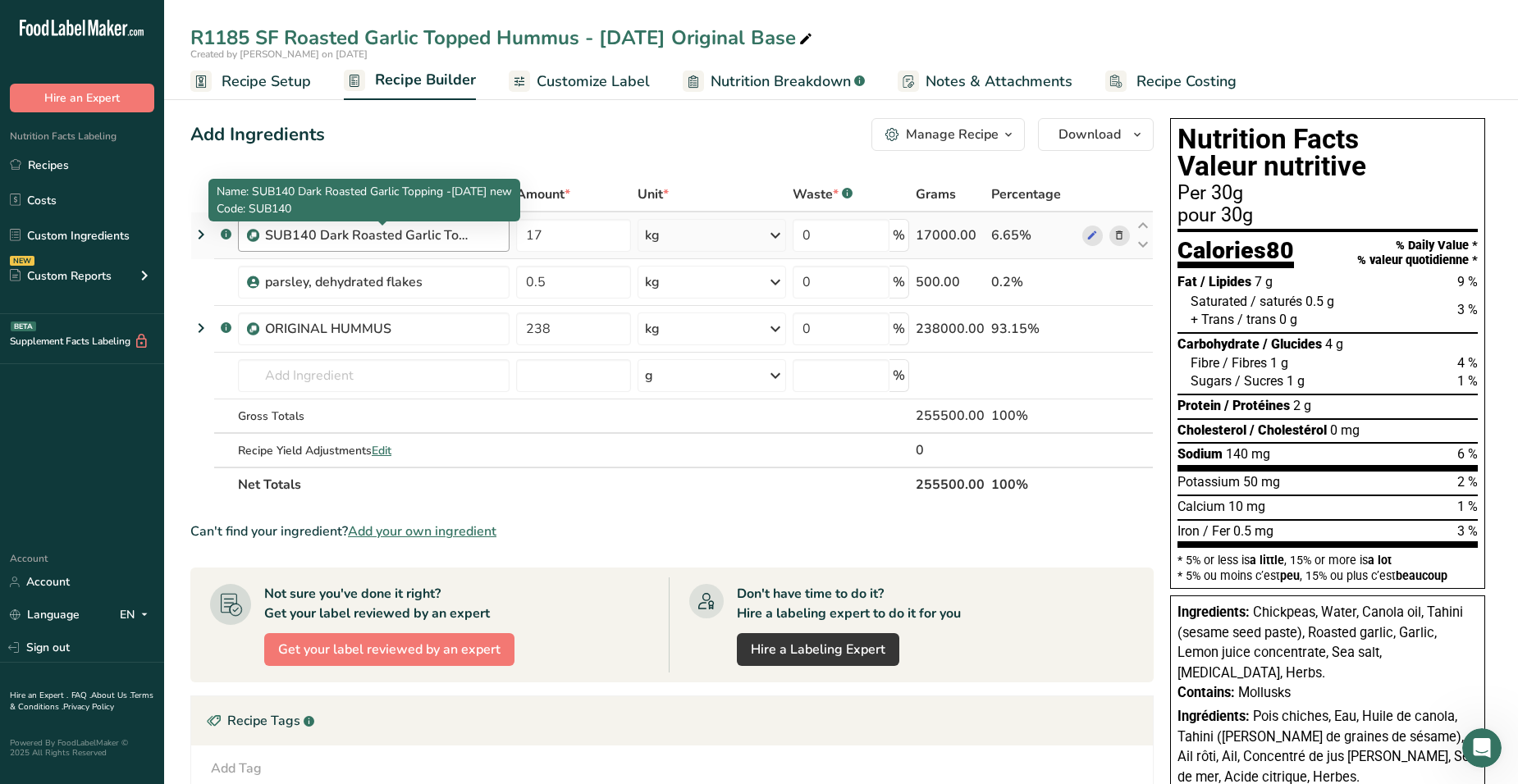
click at [411, 232] on div "SUB140 Dark Roasted Garlic Topping -[DATE] new" at bounding box center [368, 235] width 205 height 20
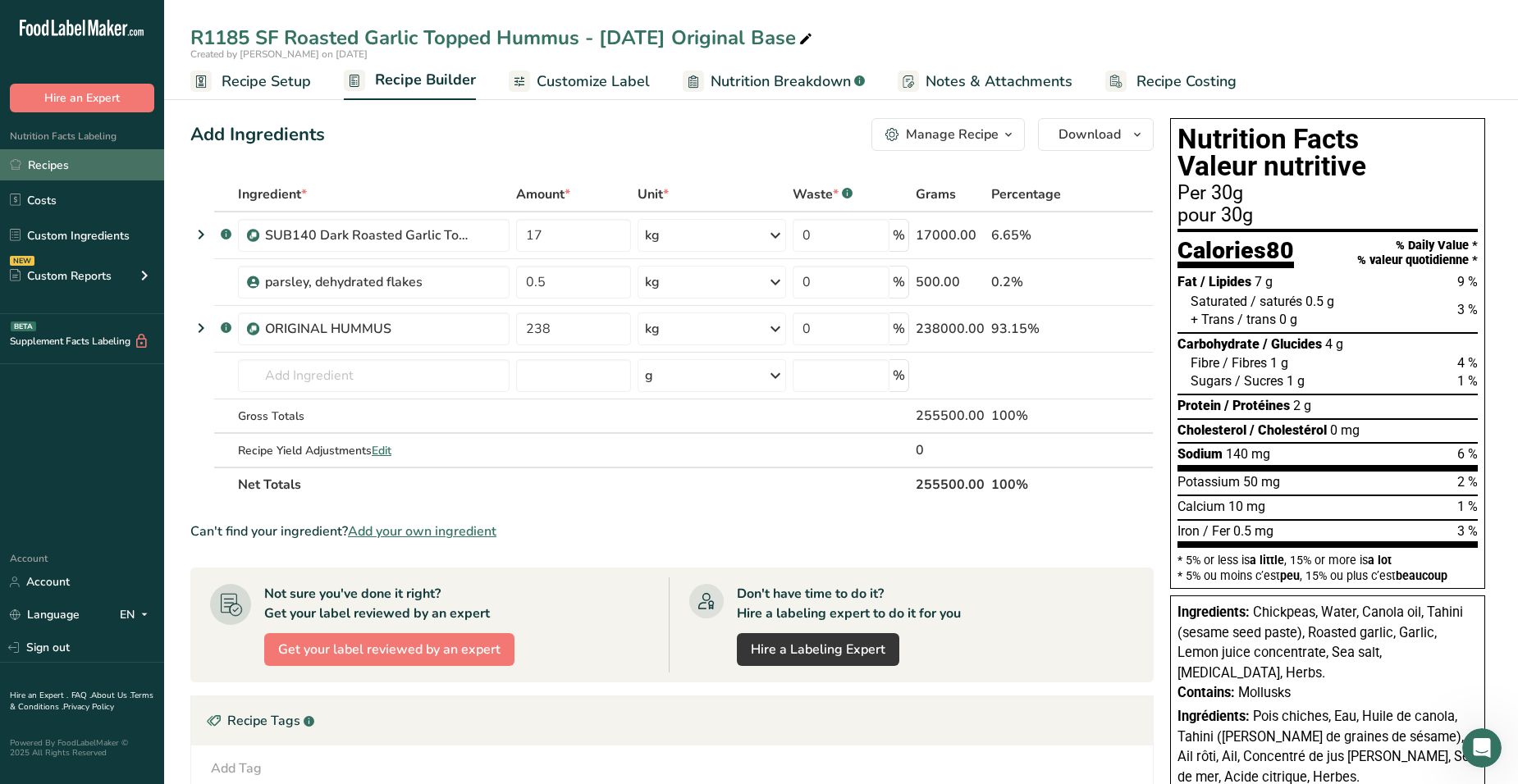
click at [60, 163] on link "Recipes" at bounding box center [82, 164] width 164 height 31
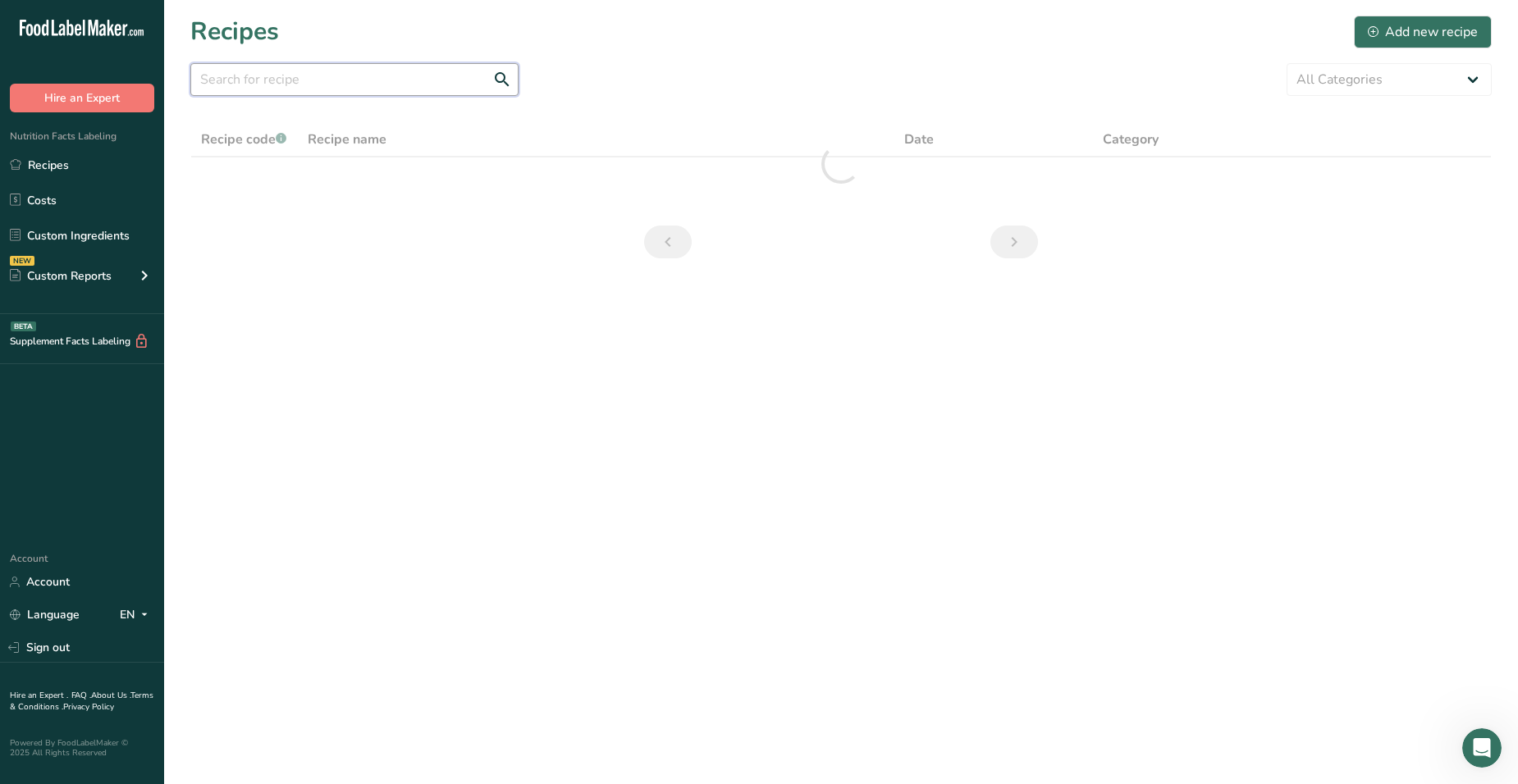
click at [381, 82] on input "text" at bounding box center [354, 79] width 328 height 33
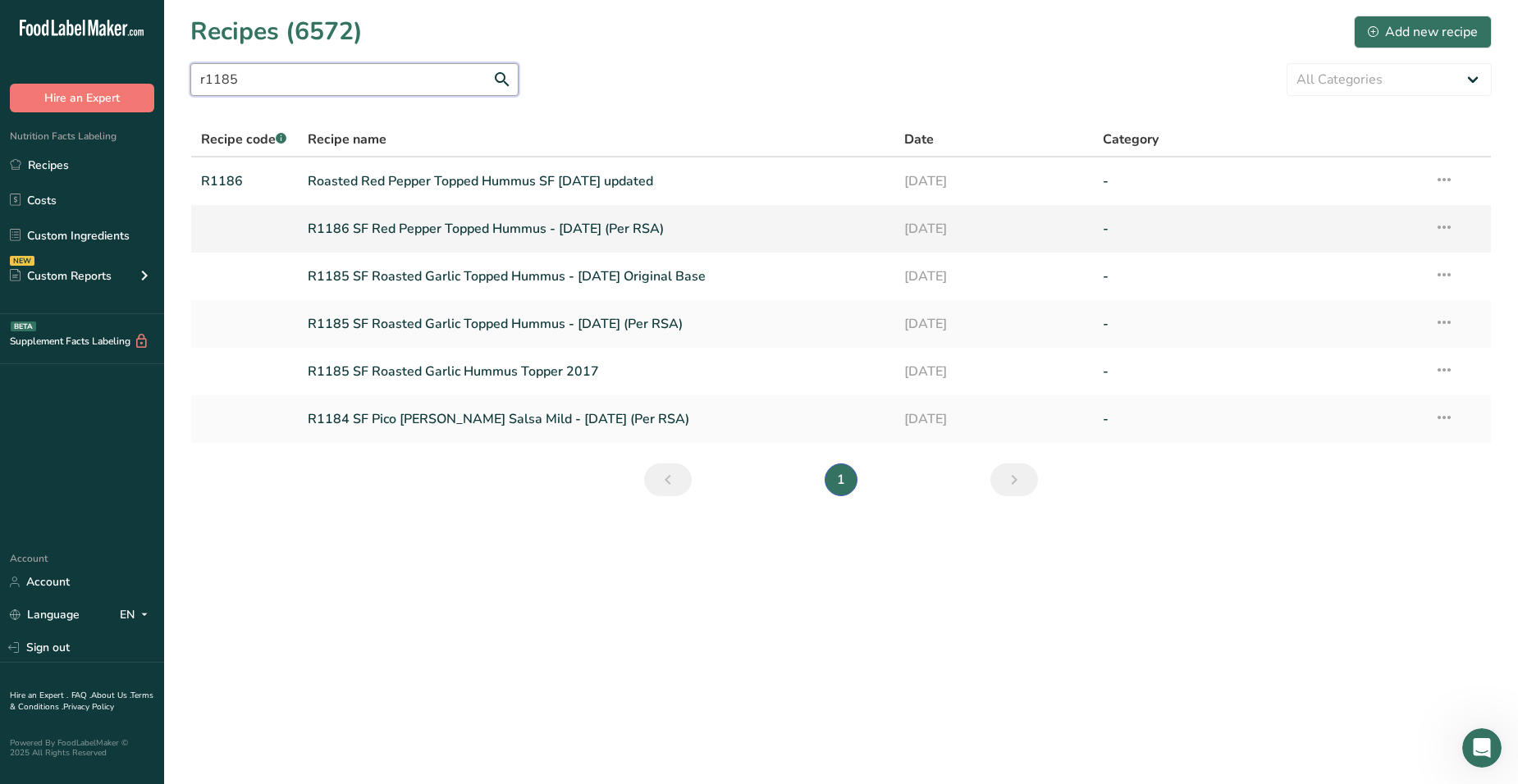
type input "r1185"
click at [586, 232] on link "R1186 SF Red Pepper Topped Hummus - [DATE] (Per RSA)" at bounding box center [596, 229] width 577 height 34
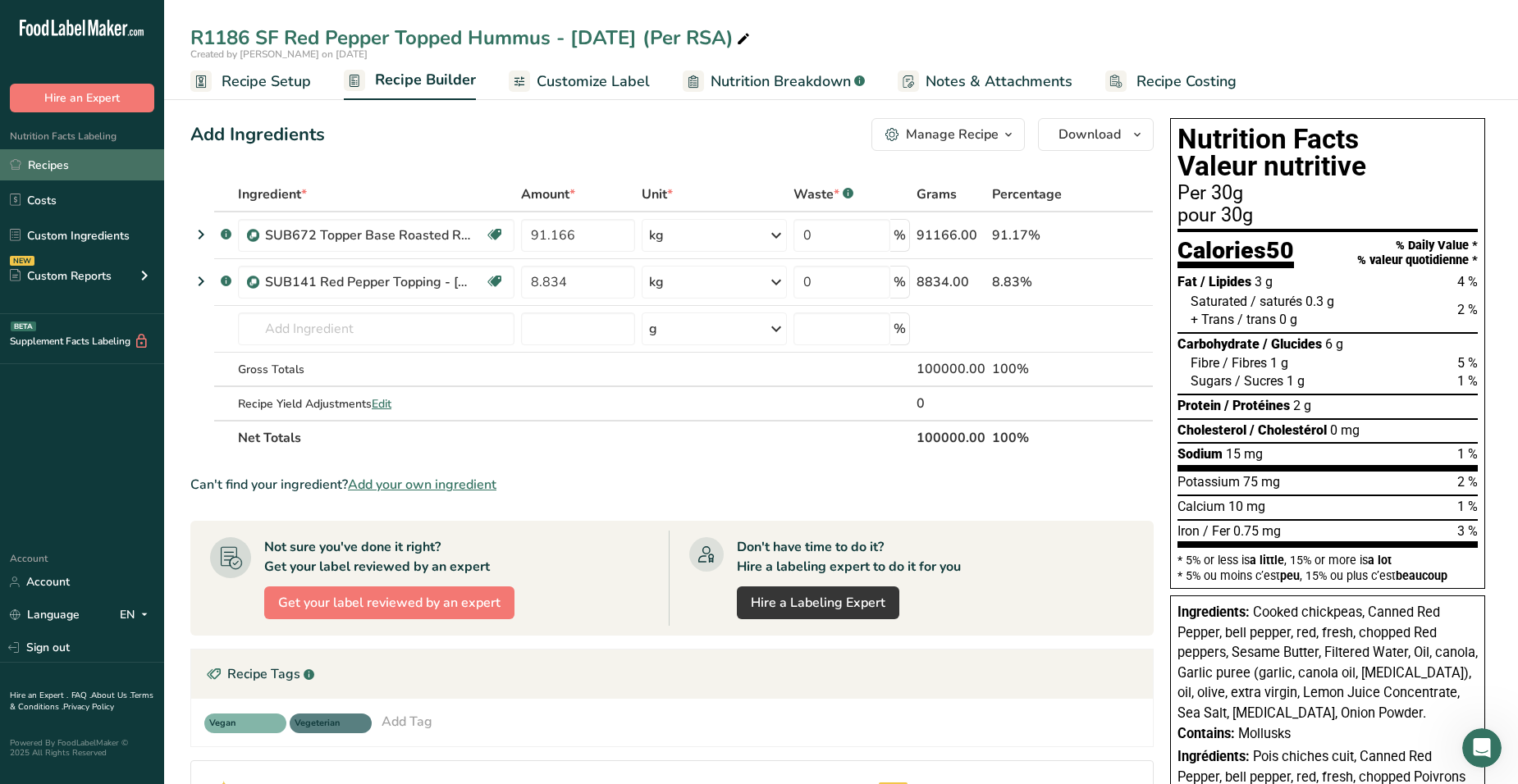
click at [60, 172] on link "Recipes" at bounding box center [82, 164] width 164 height 31
